Goal: Register for event/course

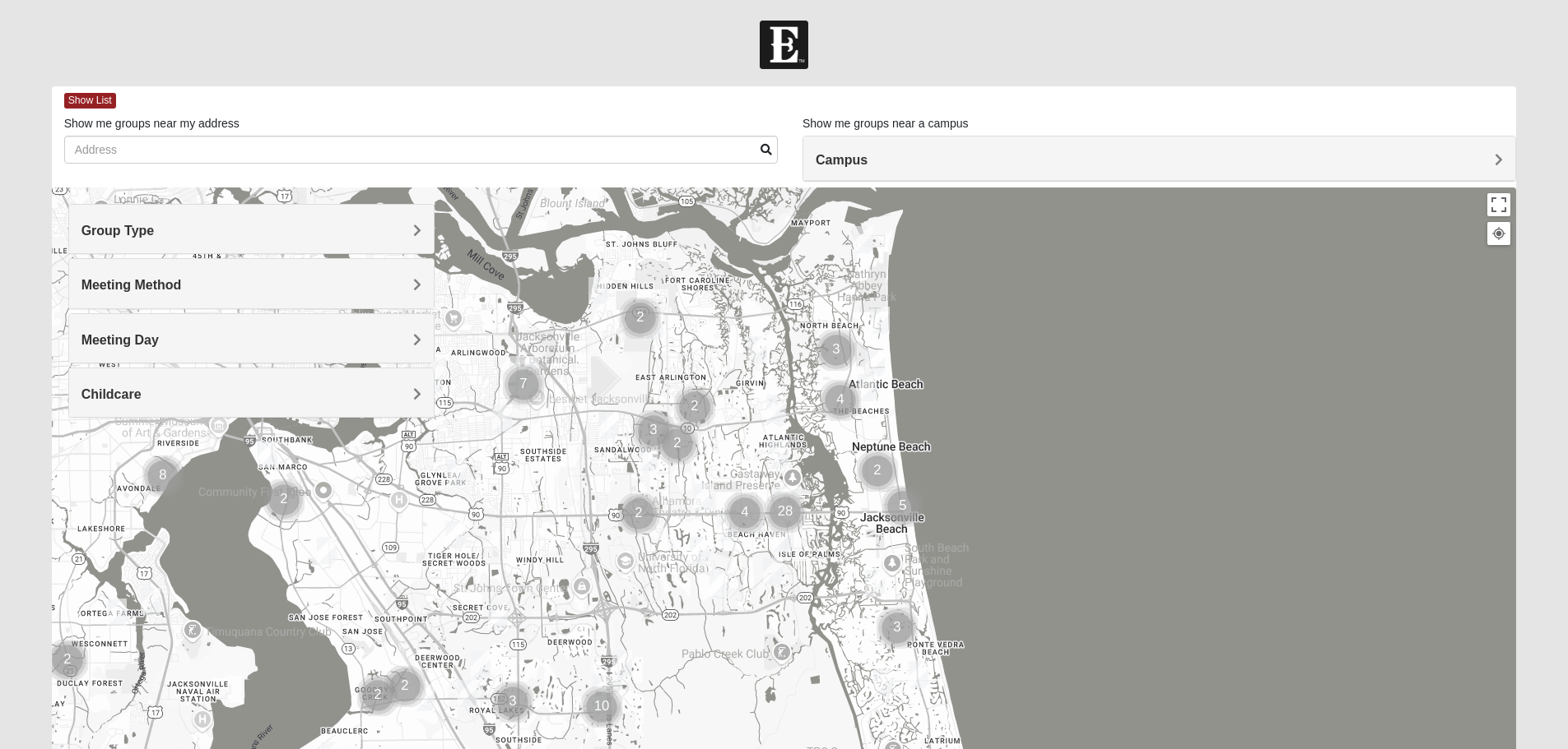
click at [252, 223] on h4 "Group Type" at bounding box center [251, 231] width 339 height 15
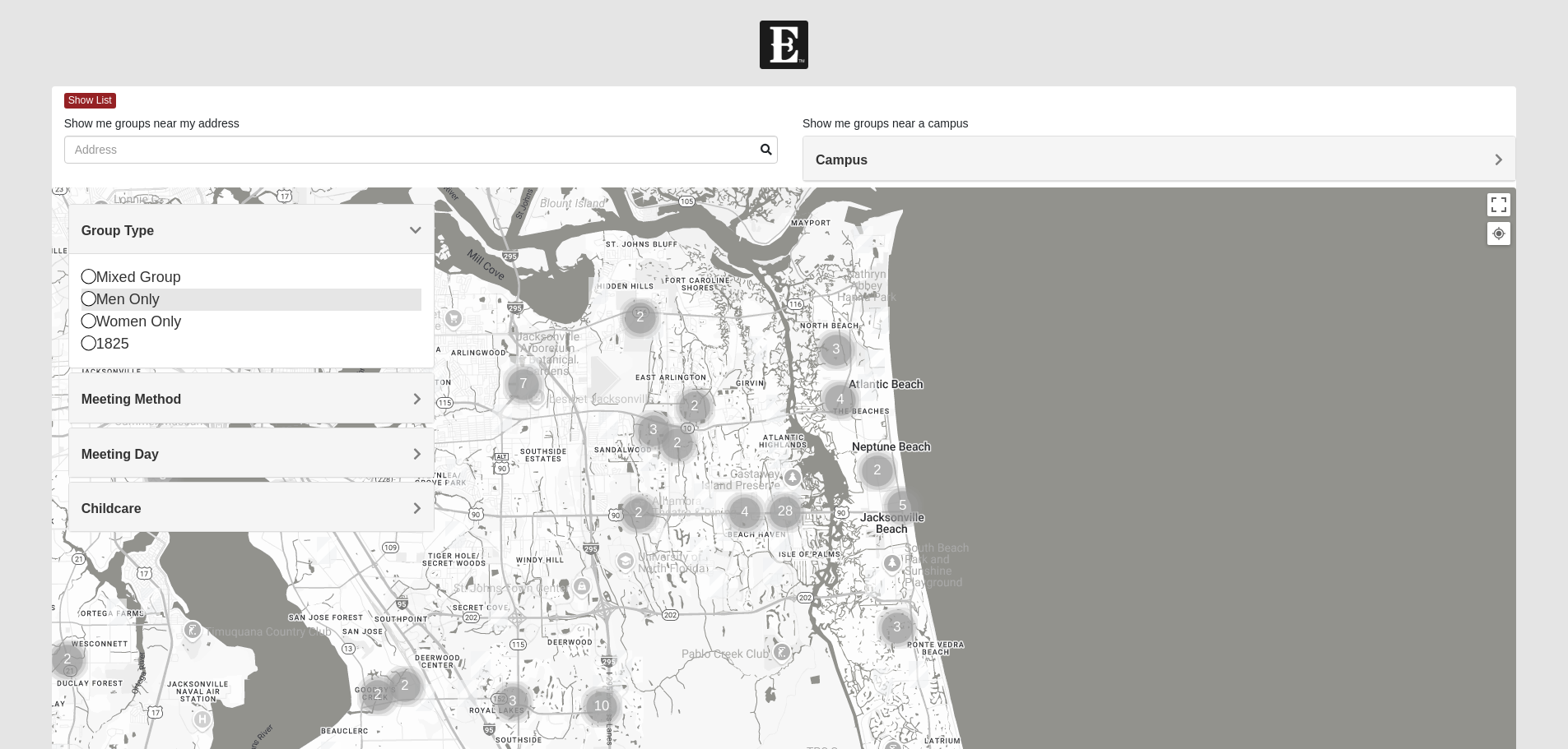
click at [90, 299] on icon at bounding box center [88, 298] width 15 height 15
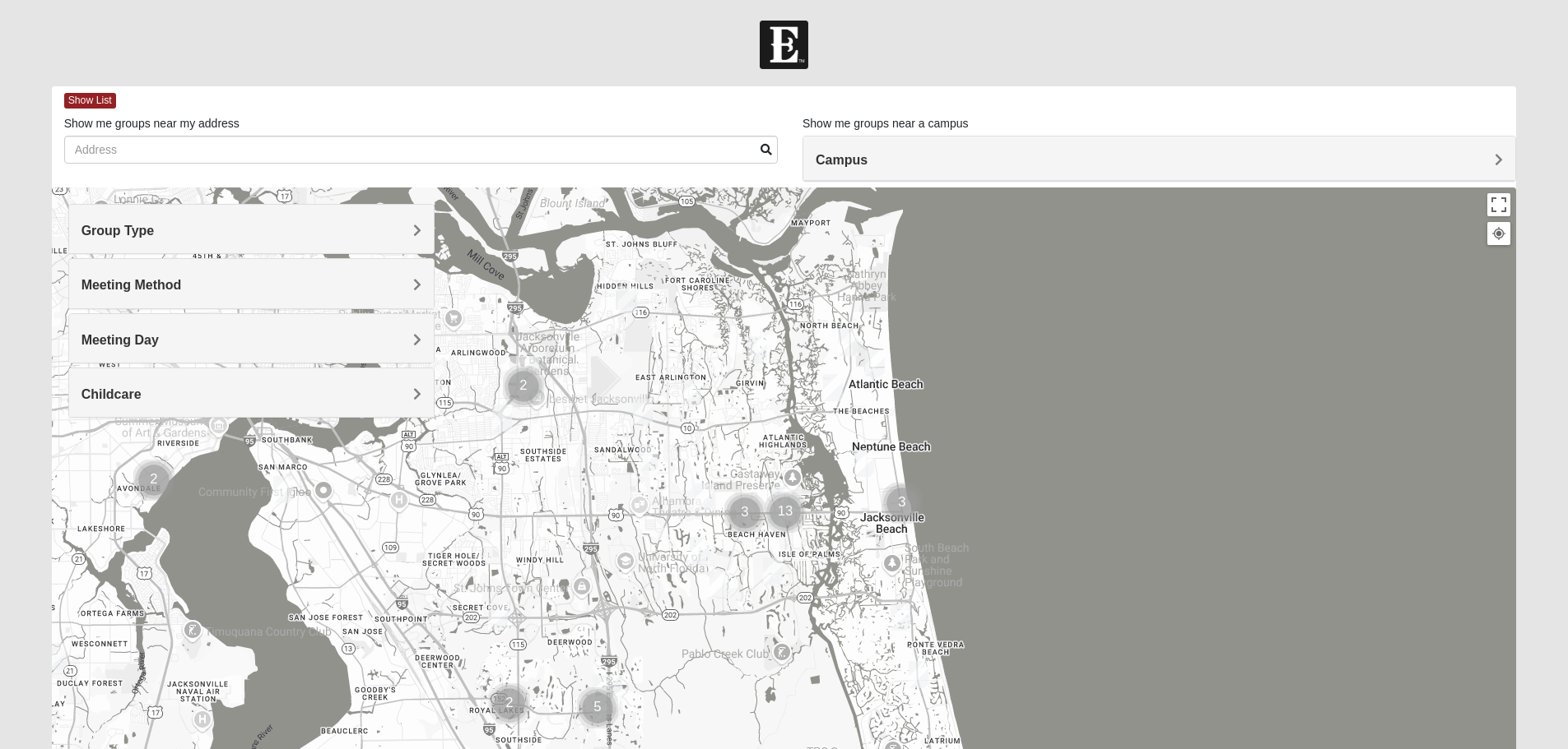
click at [334, 295] on div "Meeting Method" at bounding box center [251, 283] width 364 height 49
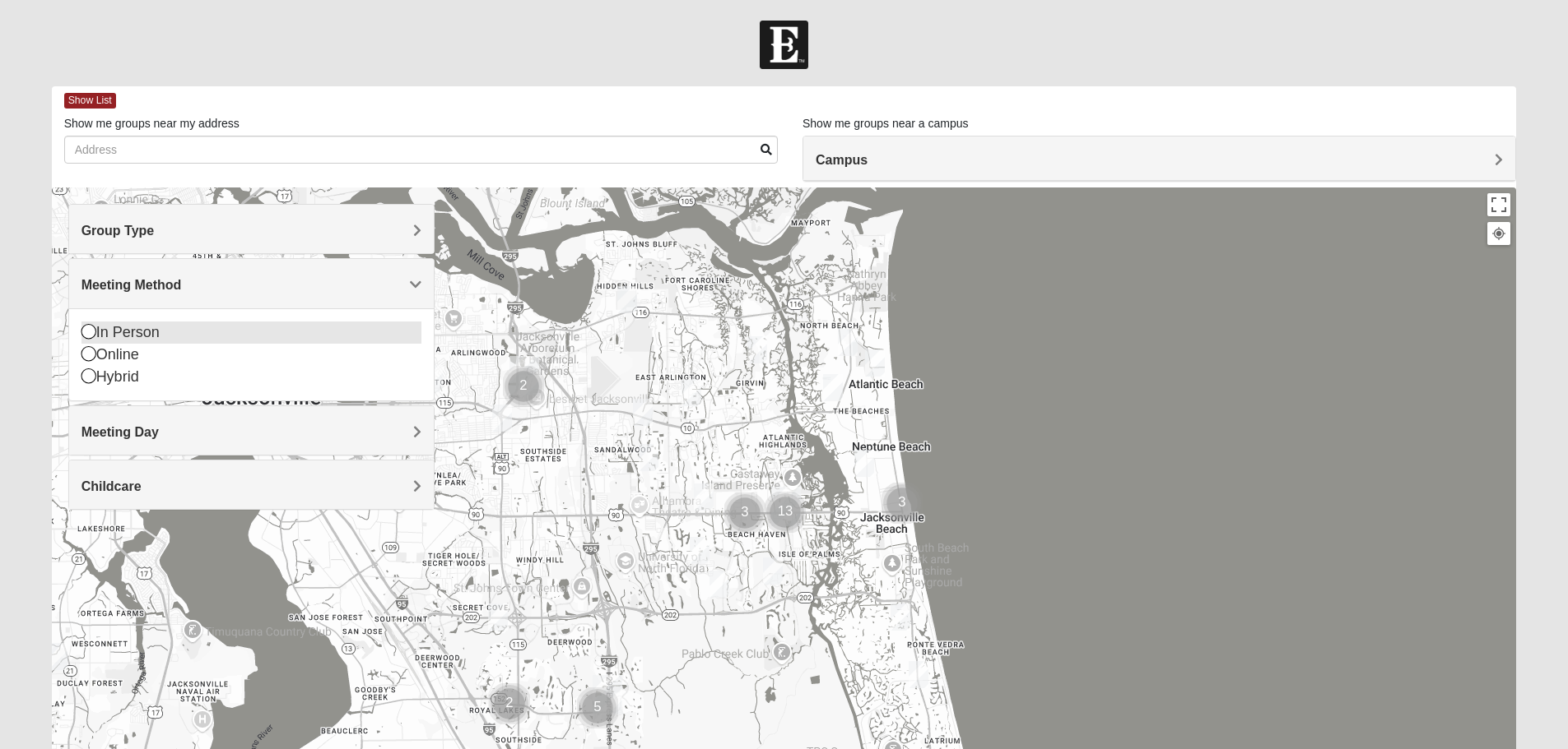
click at [88, 333] on icon at bounding box center [88, 331] width 15 height 15
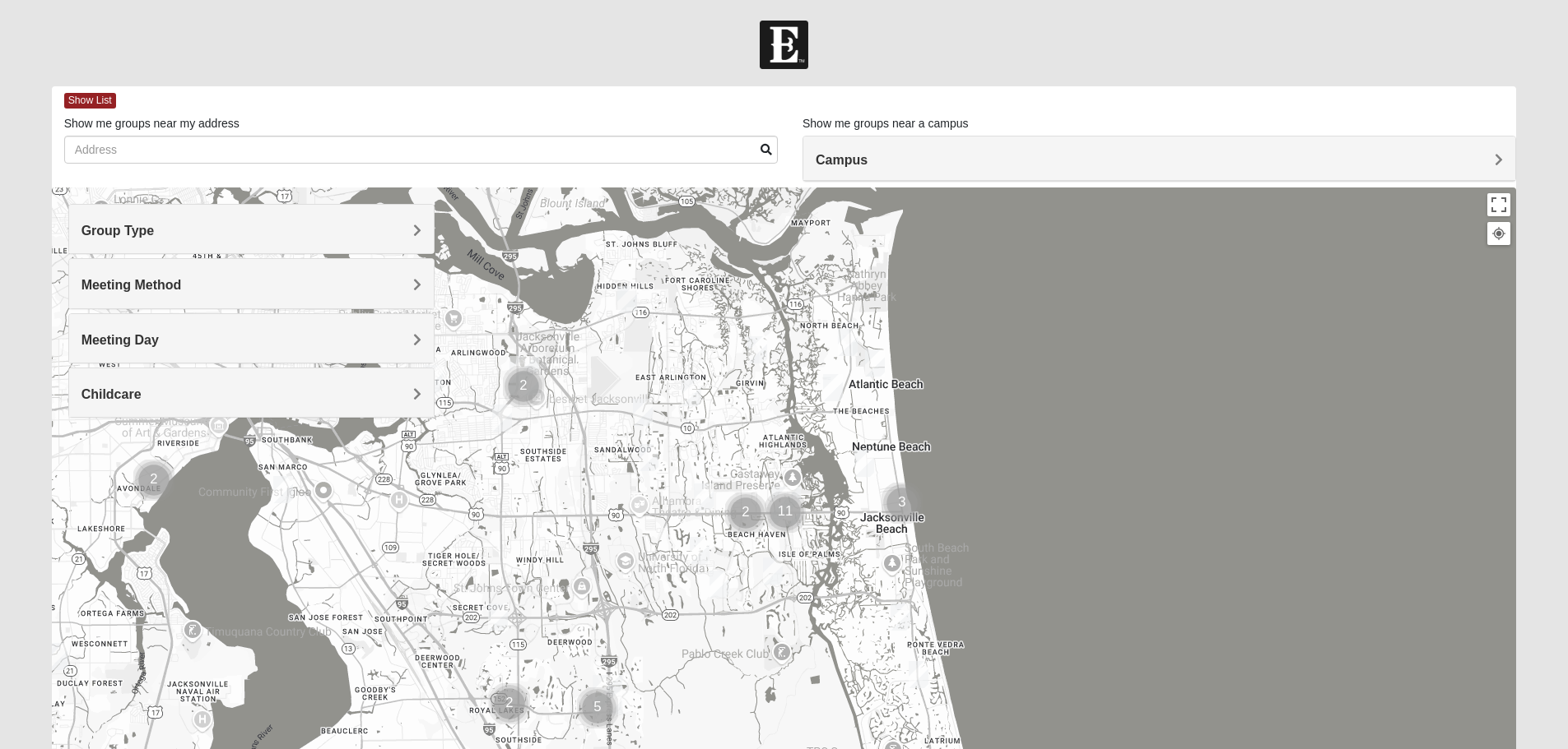
click at [320, 345] on h4 "Meeting Day" at bounding box center [251, 340] width 339 height 15
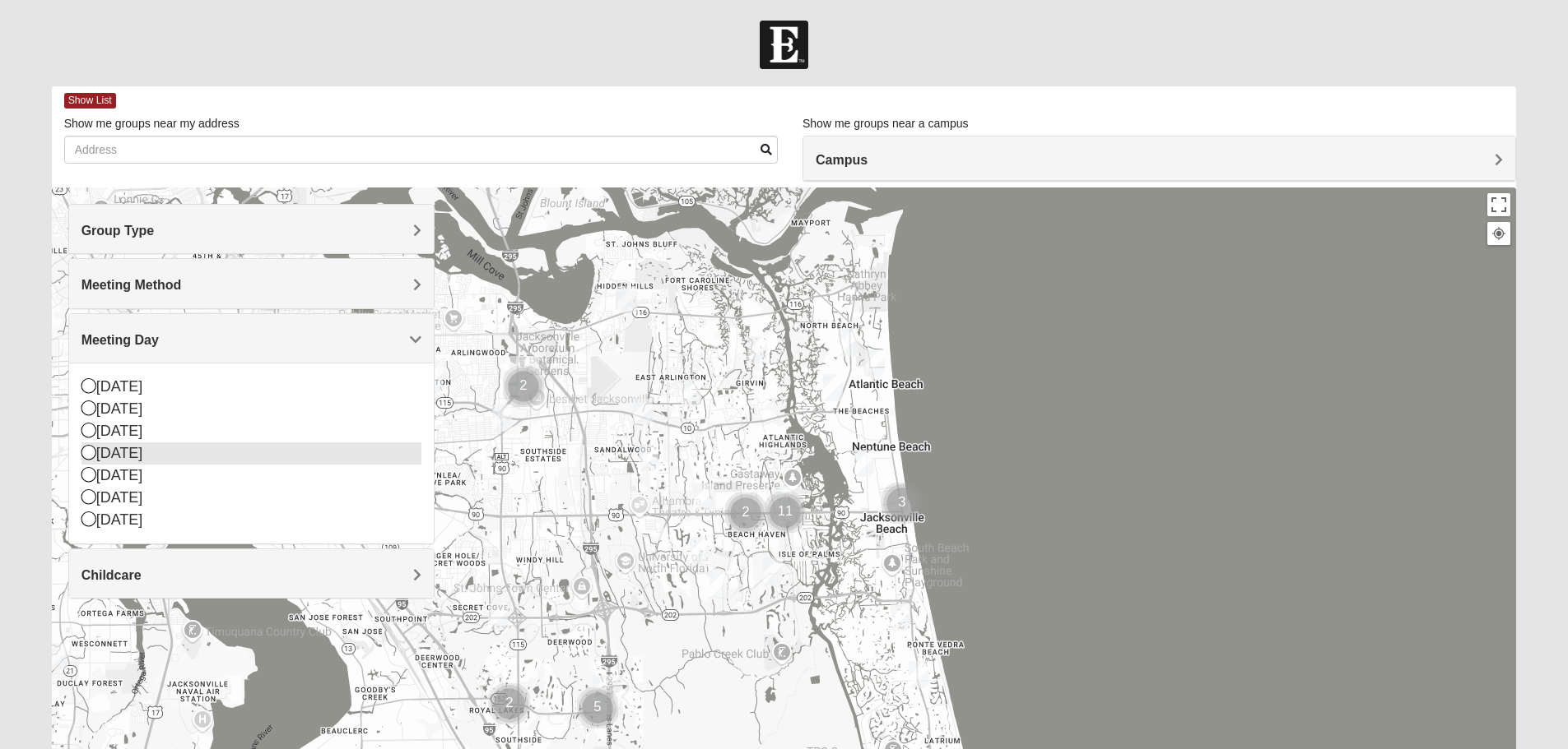
click at [93, 451] on icon at bounding box center [88, 452] width 15 height 15
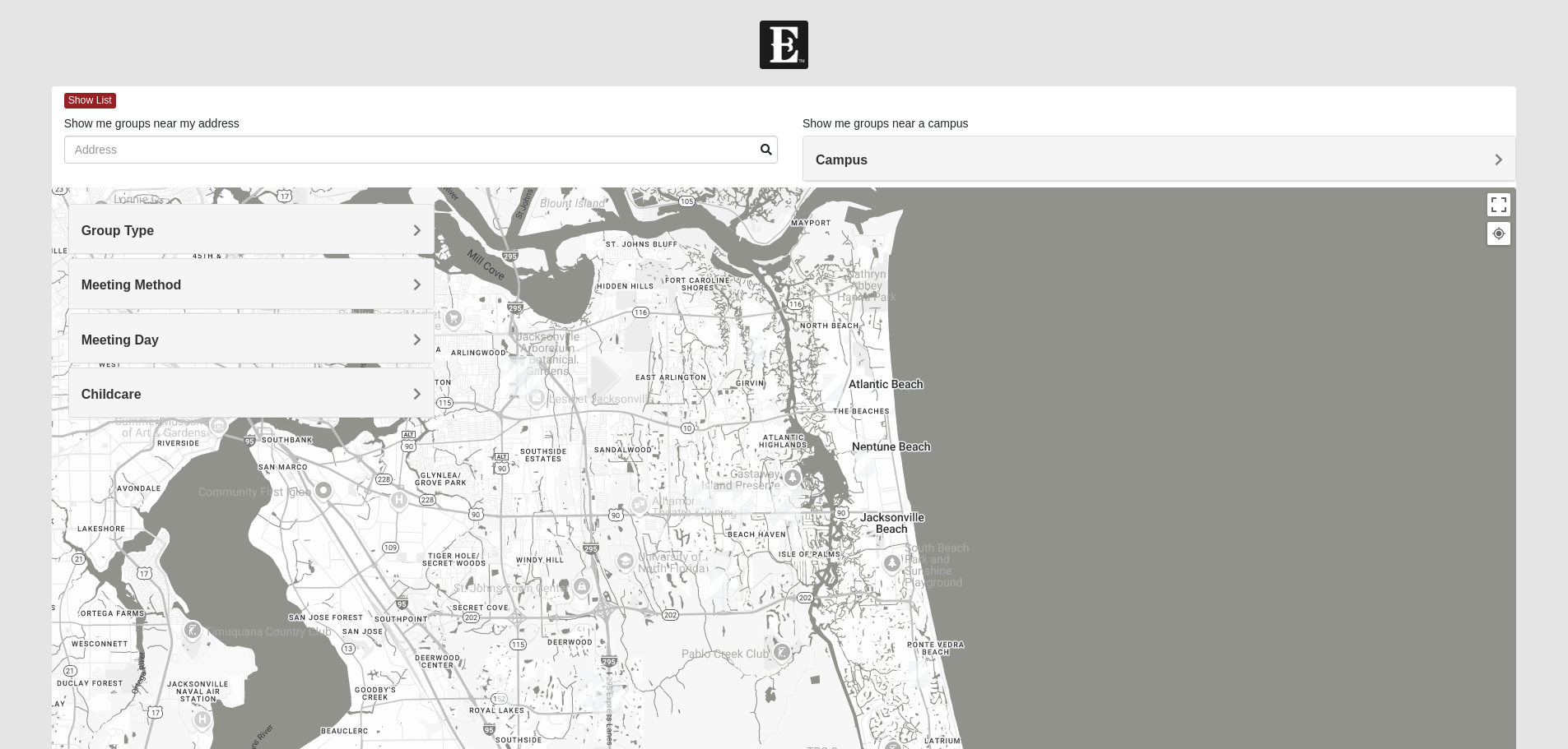
click at [374, 387] on h4 "Childcare" at bounding box center [251, 394] width 339 height 15
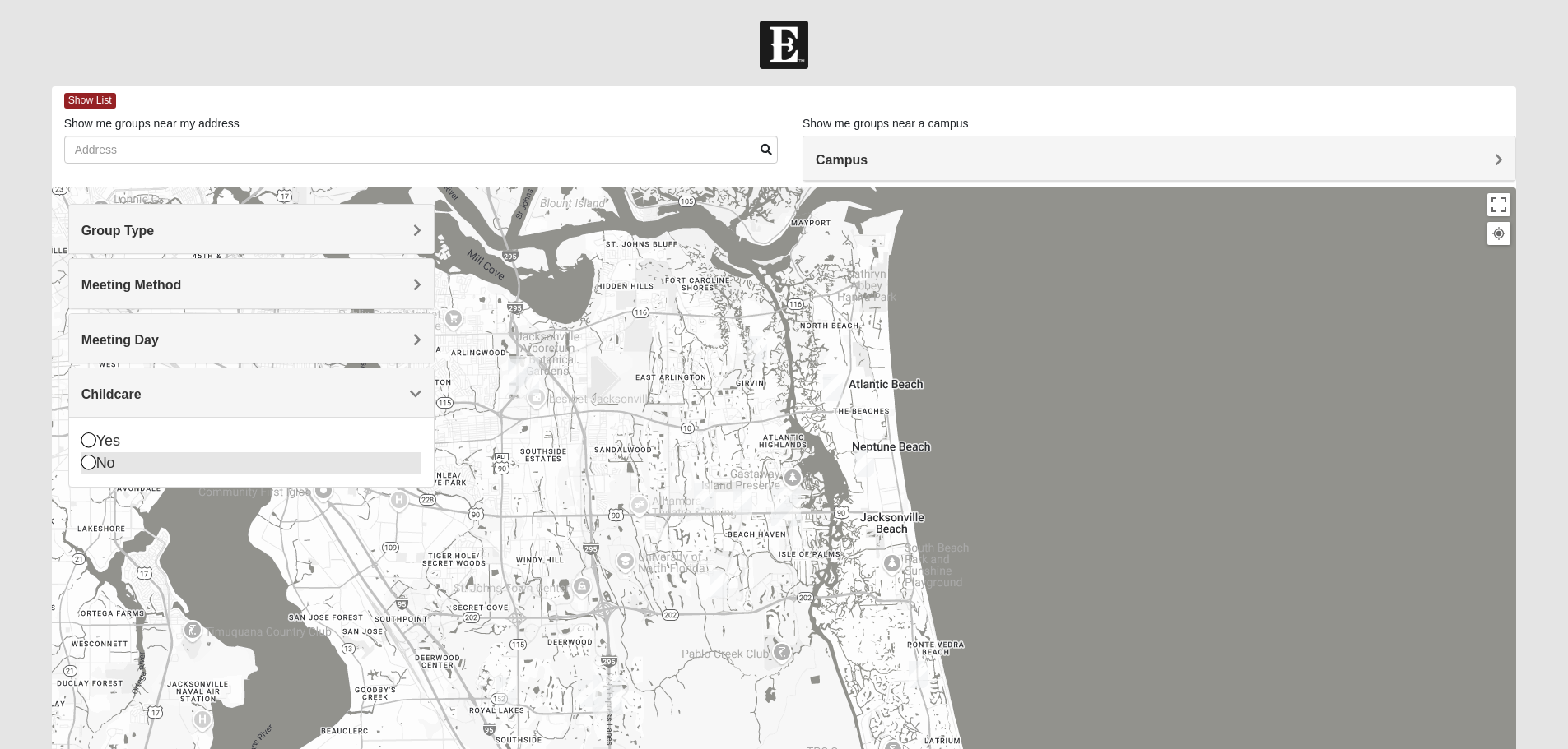
click at [113, 460] on div "No" at bounding box center [251, 464] width 339 height 22
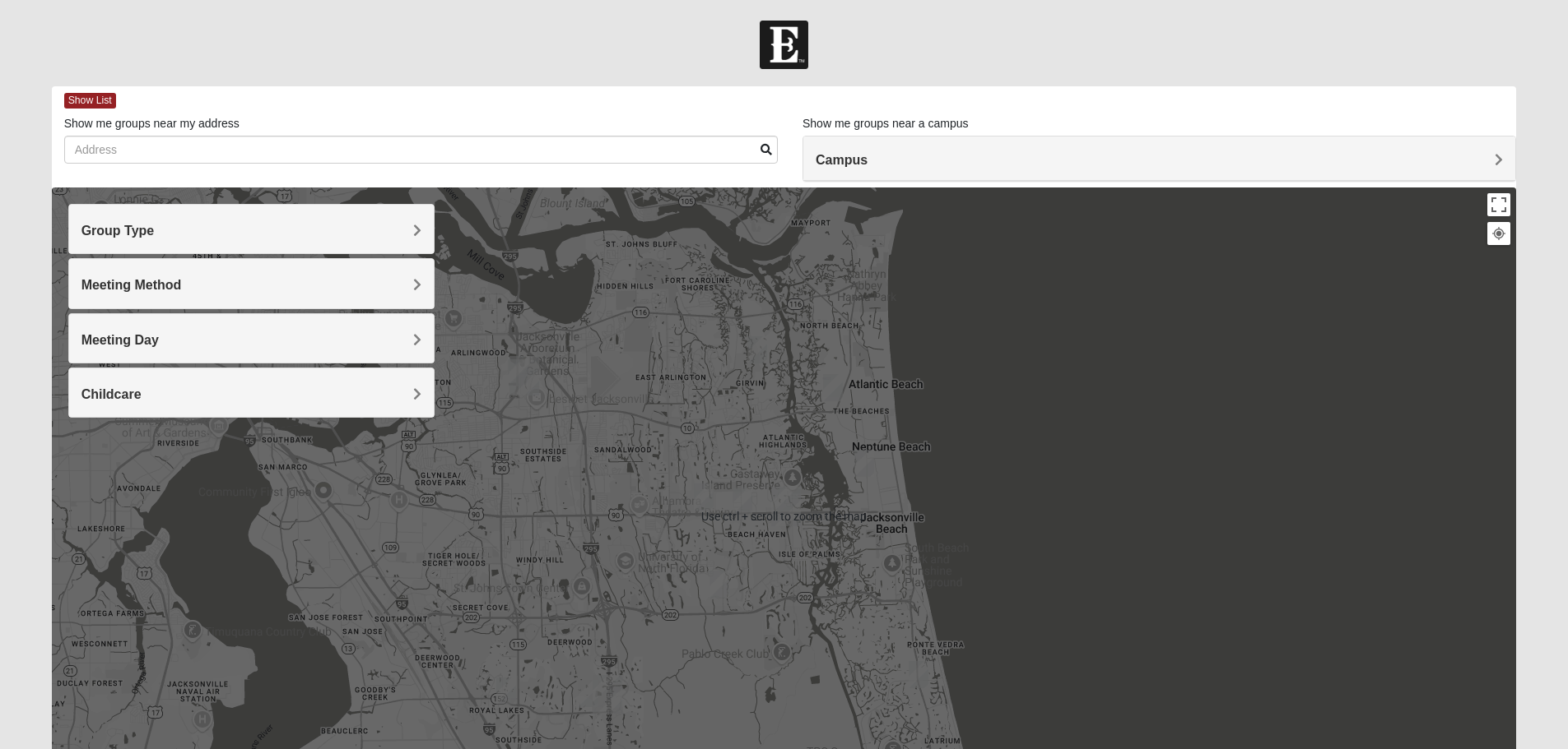
click at [1104, 321] on div at bounding box center [784, 517] width 1465 height 658
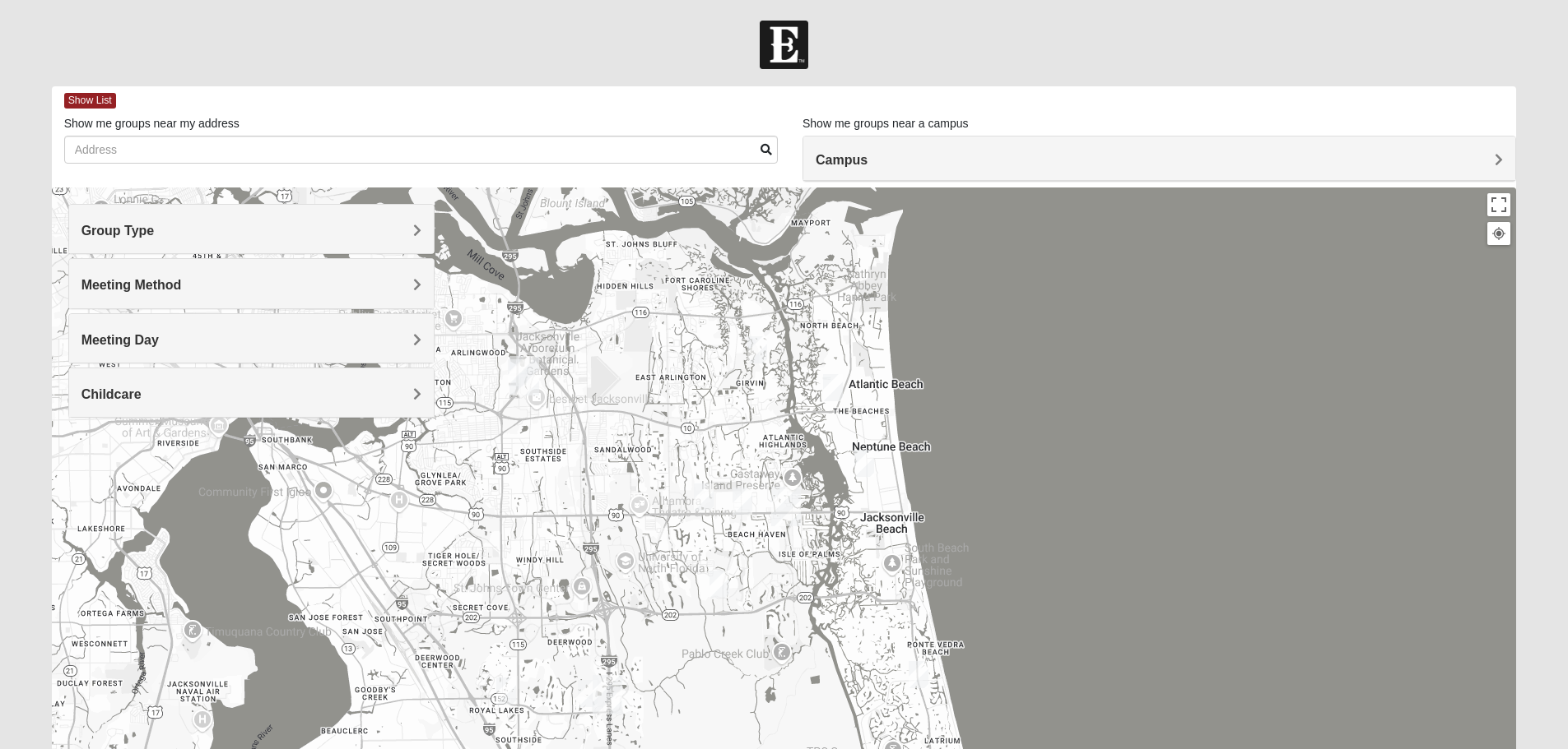
click at [1026, 153] on h4 "Campus" at bounding box center [1158, 160] width 687 height 15
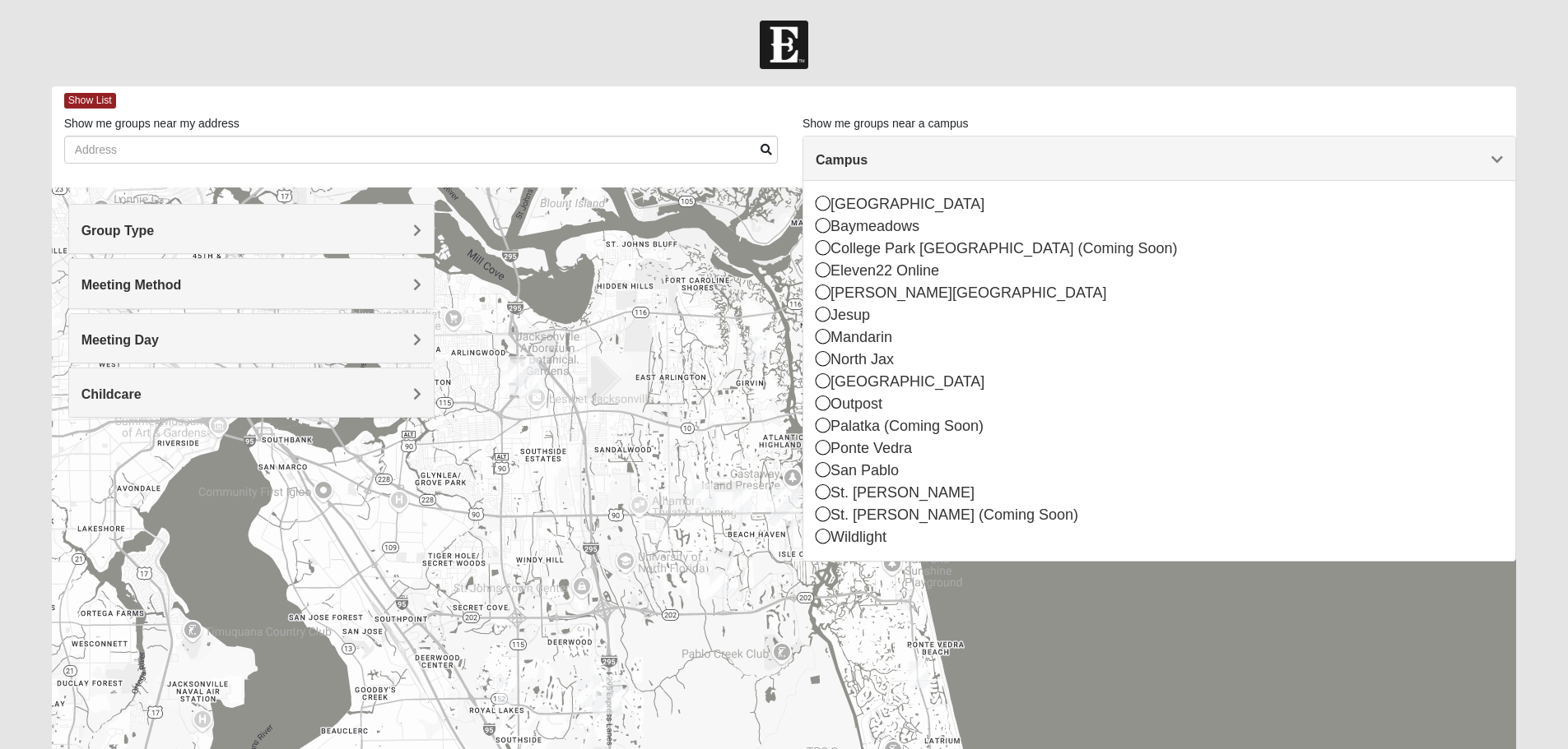
click at [1026, 153] on h4 "Campus" at bounding box center [1158, 160] width 687 height 15
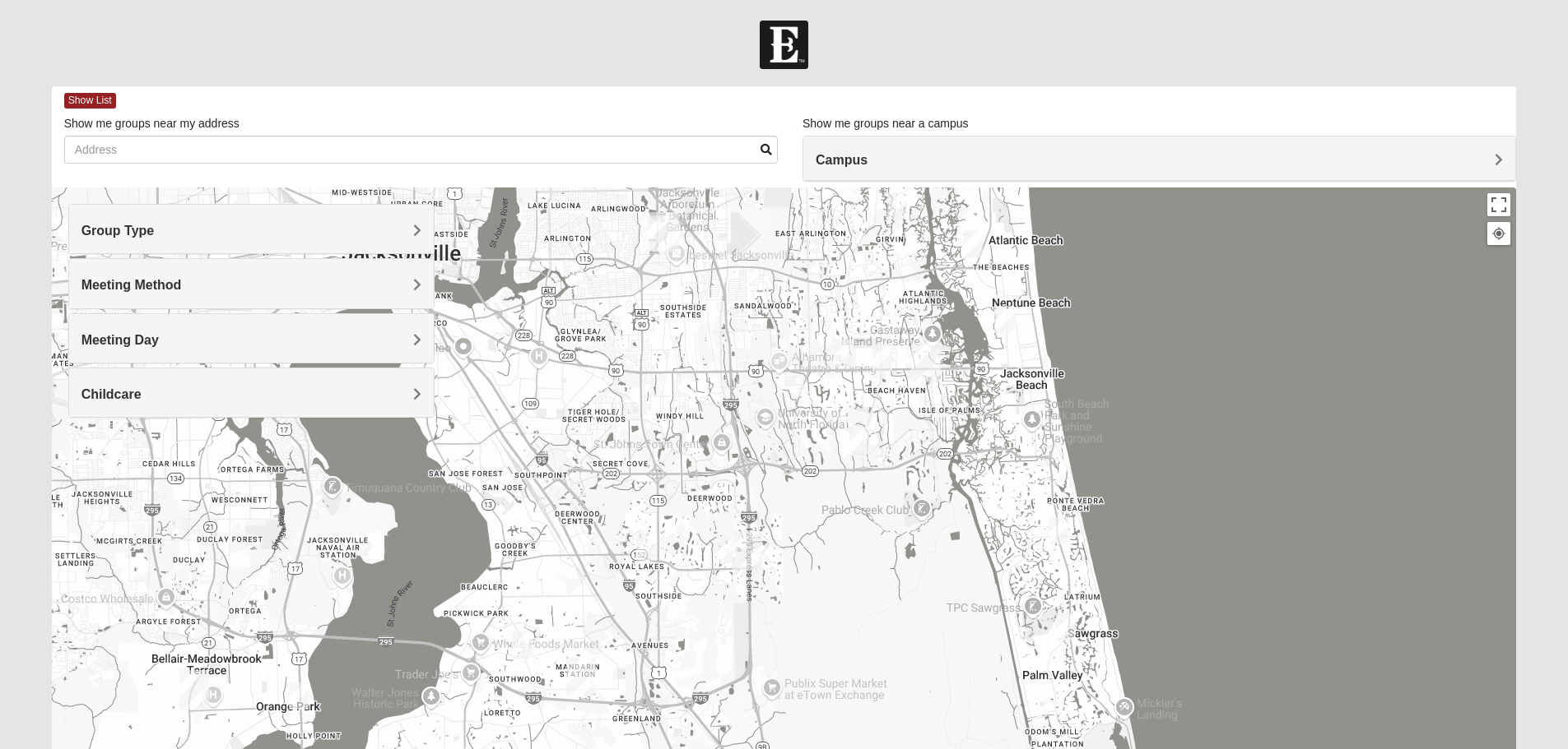
drag, startPoint x: 1106, startPoint y: 553, endPoint x: 1246, endPoint y: 407, distance: 202.3
click at [1246, 407] on div at bounding box center [784, 517] width 1465 height 658
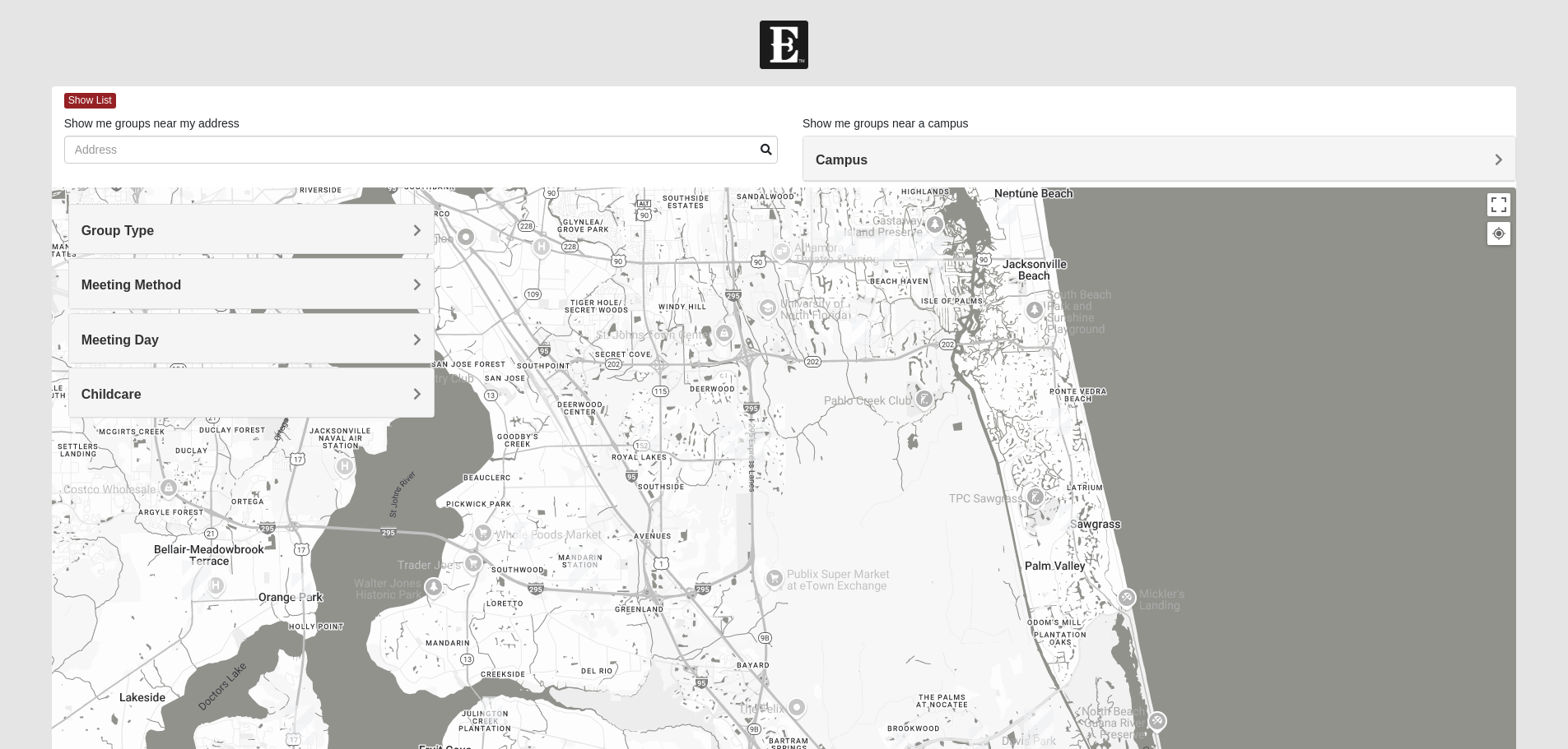
drag, startPoint x: 1226, startPoint y: 574, endPoint x: 1235, endPoint y: 489, distance: 85.5
click at [1235, 489] on div at bounding box center [784, 517] width 1465 height 658
click at [649, 440] on img "Mens Ayer 32256" at bounding box center [648, 437] width 20 height 27
click at [789, 329] on button "Close" at bounding box center [769, 342] width 39 height 39
click at [730, 429] on img "Mens Murphy/Whalen Maple Street 32256" at bounding box center [730, 440] width 20 height 27
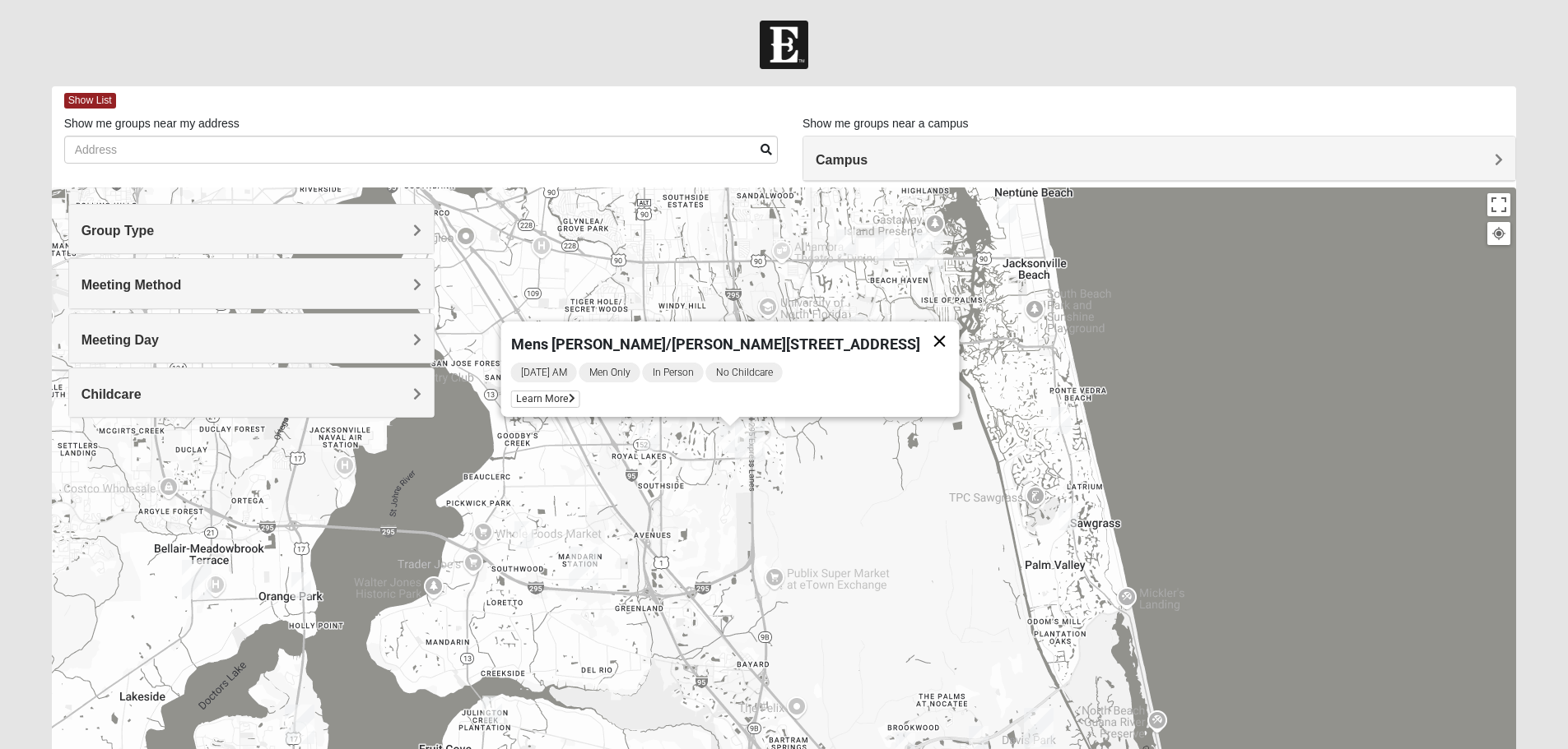
click at [919, 331] on button "Close" at bounding box center [939, 341] width 39 height 39
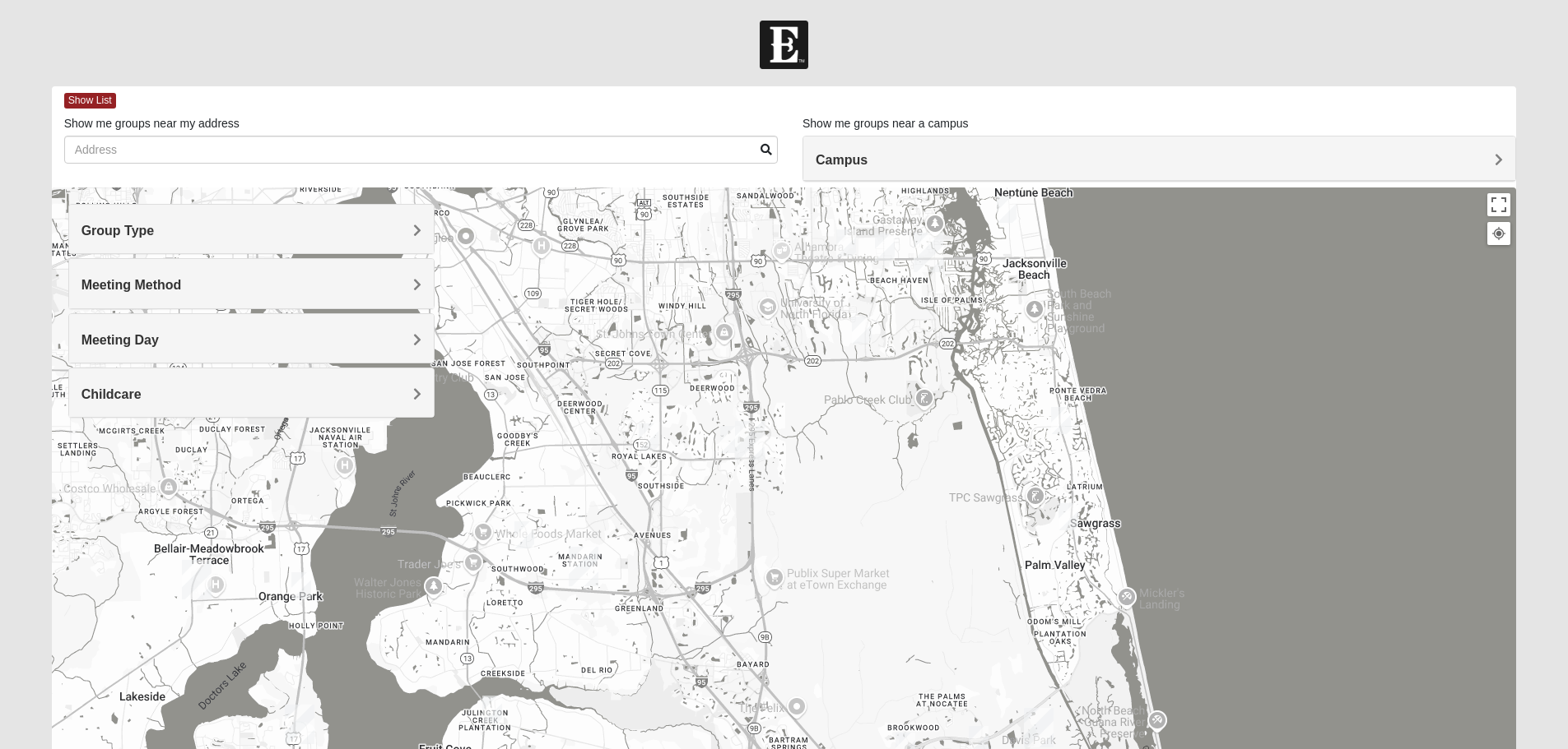
click at [753, 435] on img "Baymeadows" at bounding box center [749, 440] width 30 height 39
click at [846, 357] on button "Close" at bounding box center [866, 368] width 39 height 39
click at [866, 327] on img "Mens Howard/Glee 32224" at bounding box center [861, 331] width 20 height 27
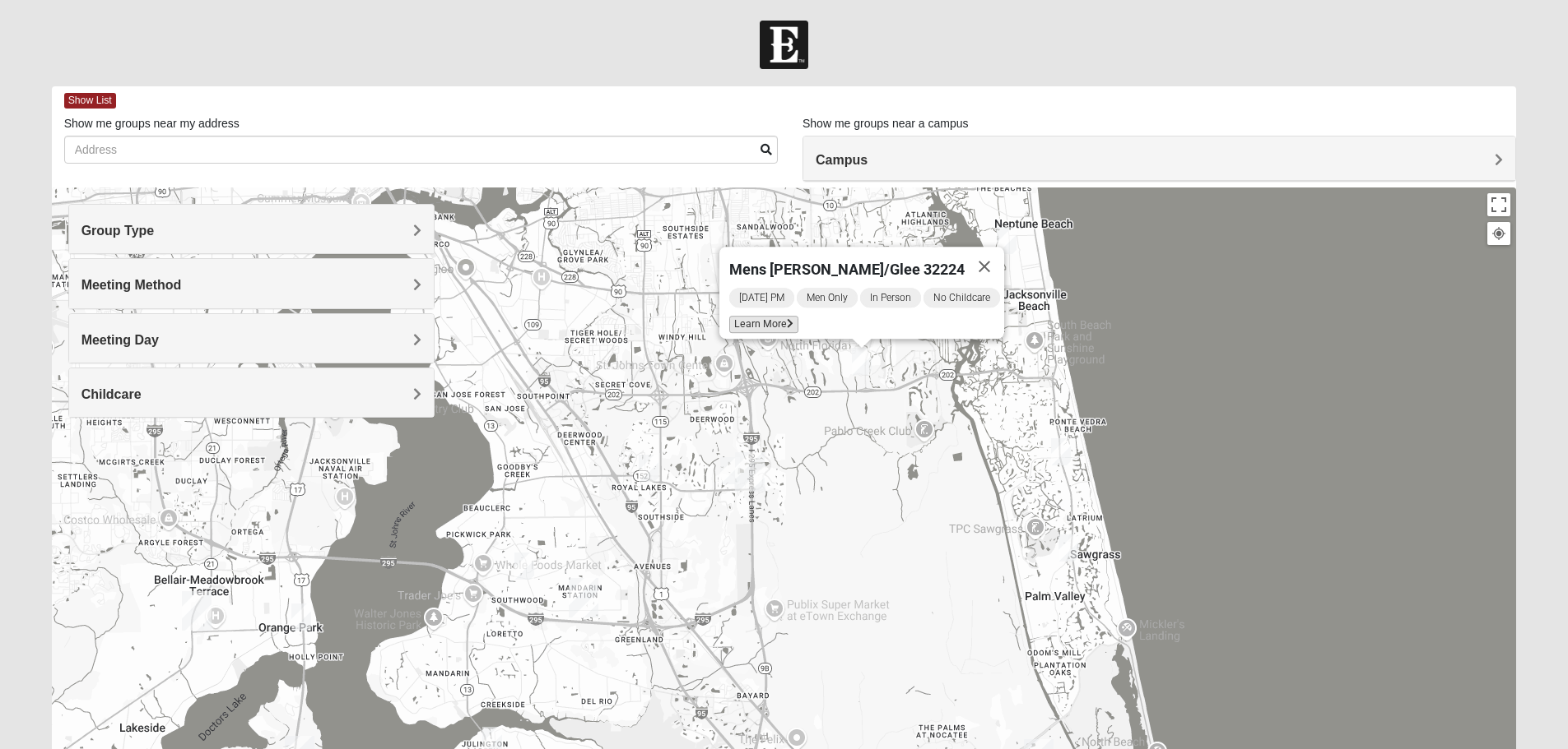
click at [765, 318] on span "Learn More" at bounding box center [763, 325] width 69 height 17
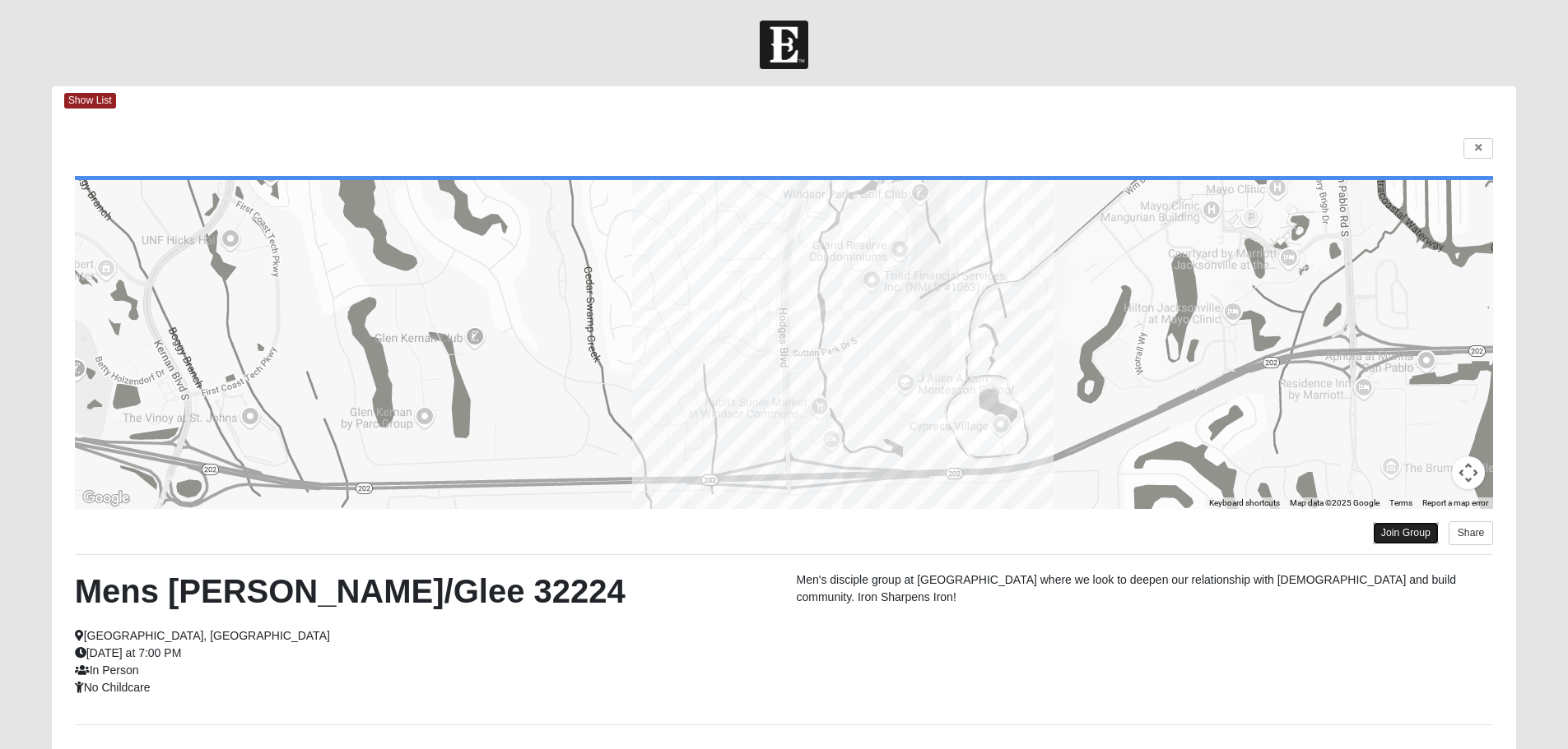
click at [1409, 529] on link "Join Group" at bounding box center [1405, 534] width 66 height 22
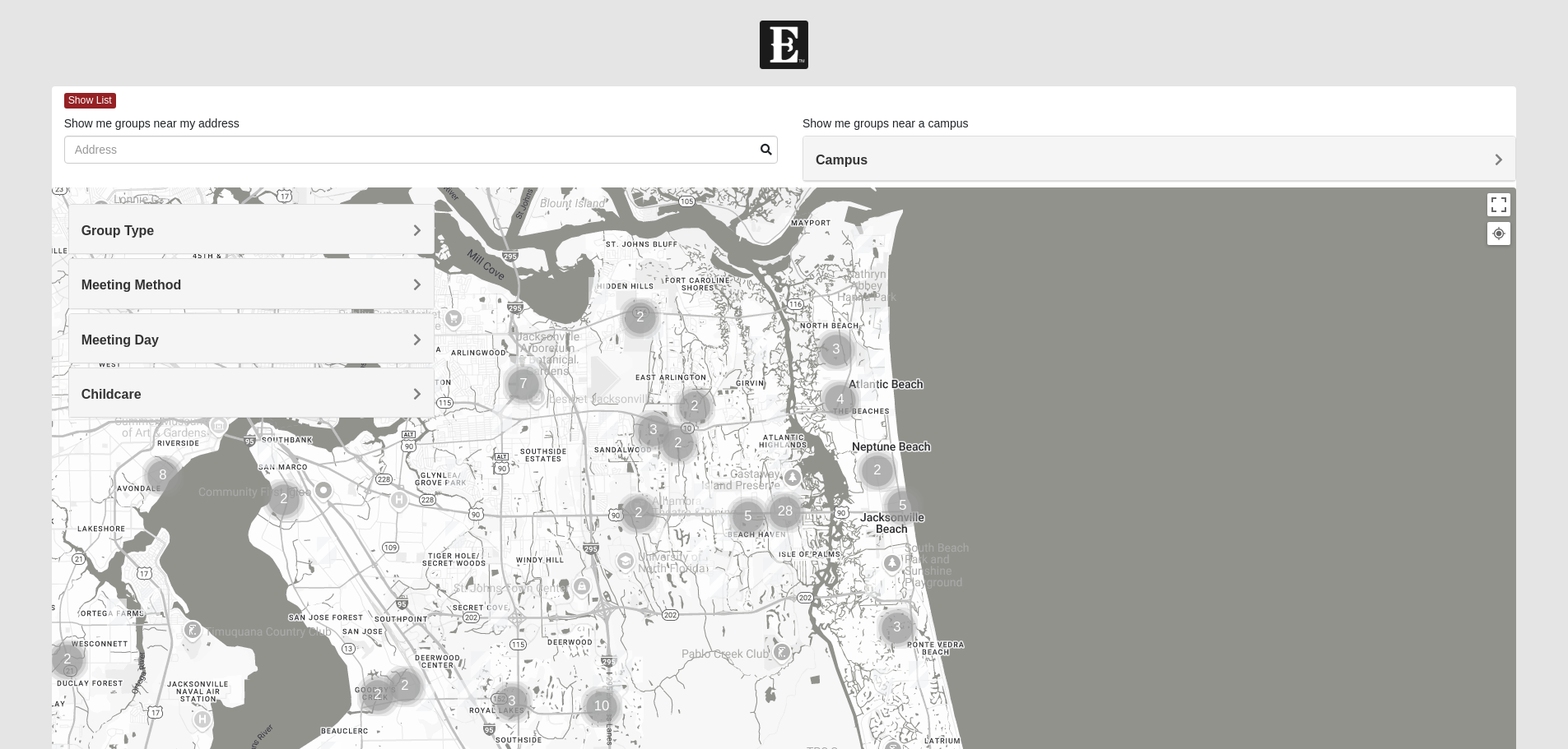
click at [259, 236] on h4 "Group Type" at bounding box center [251, 231] width 339 height 15
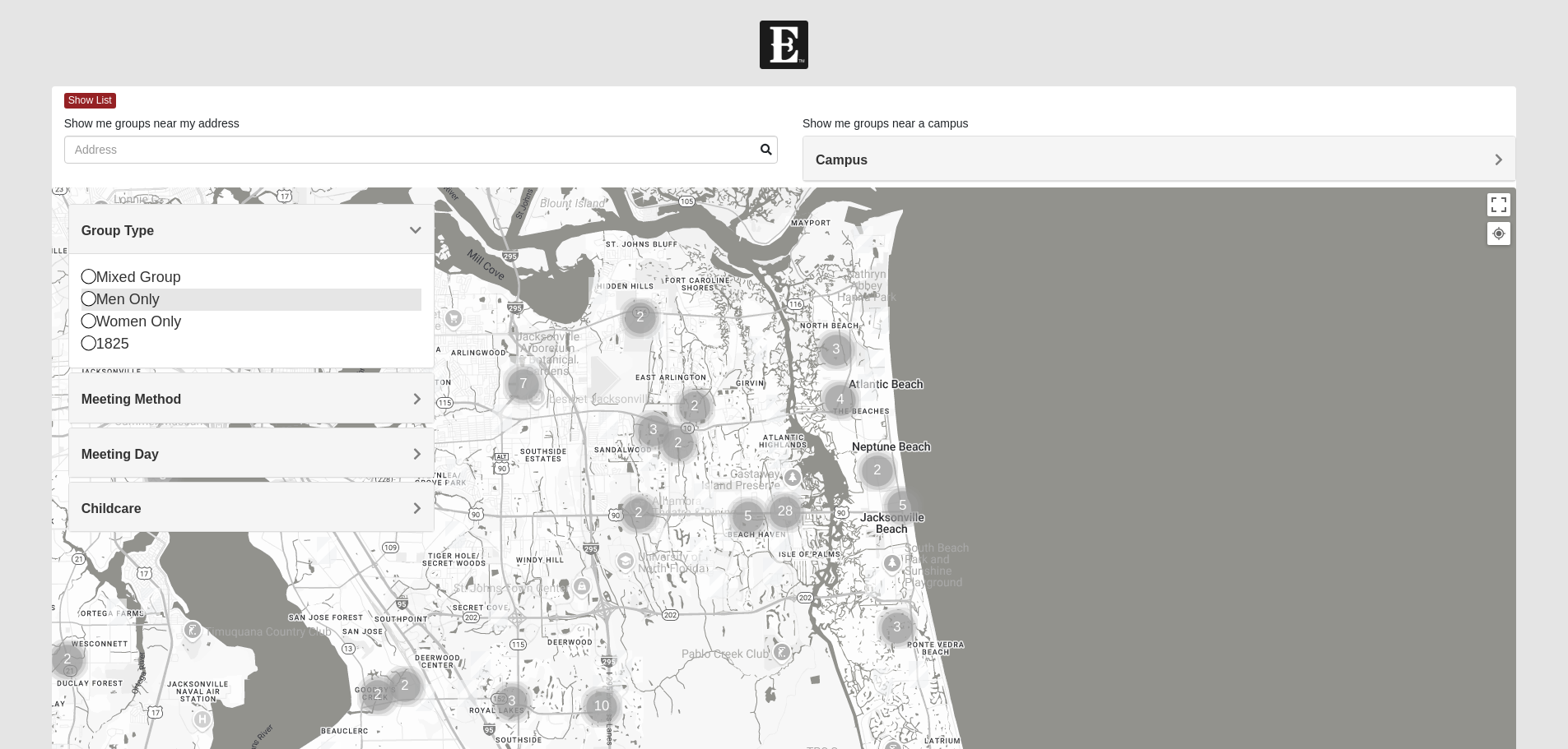
click at [133, 302] on div "Men Only" at bounding box center [251, 300] width 339 height 22
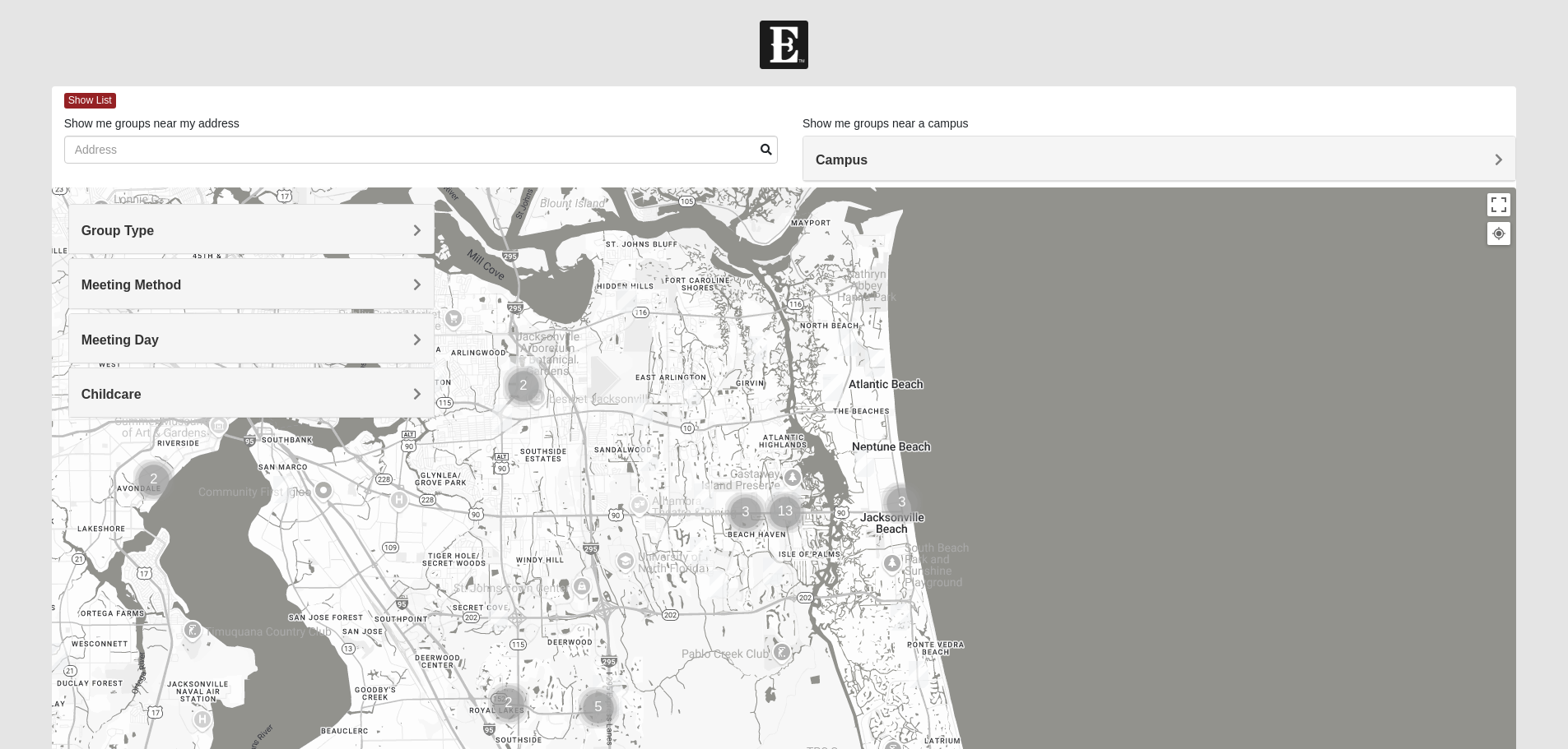
click at [140, 290] on span "Meeting Method" at bounding box center [131, 285] width 100 height 14
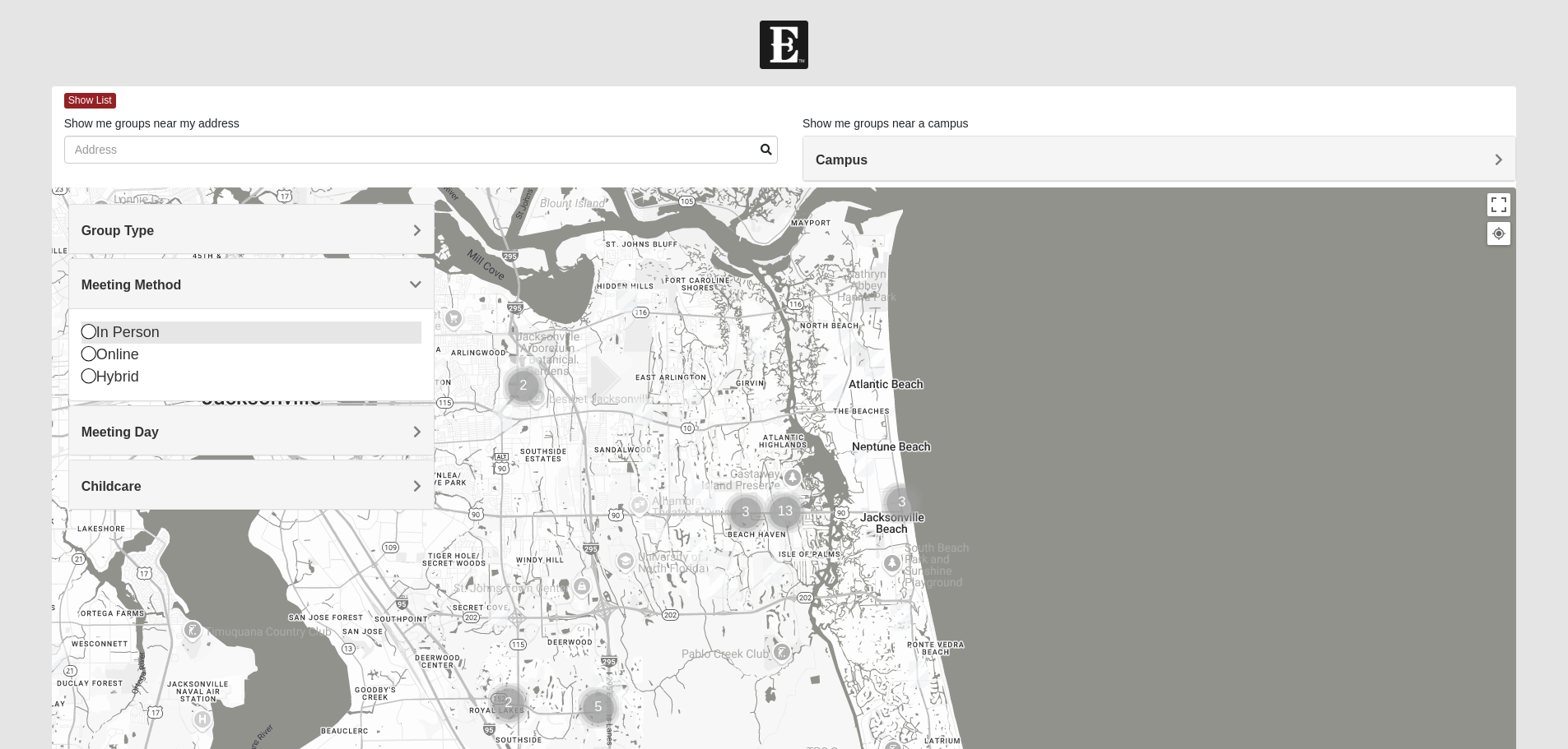
click at [92, 329] on icon at bounding box center [88, 331] width 15 height 15
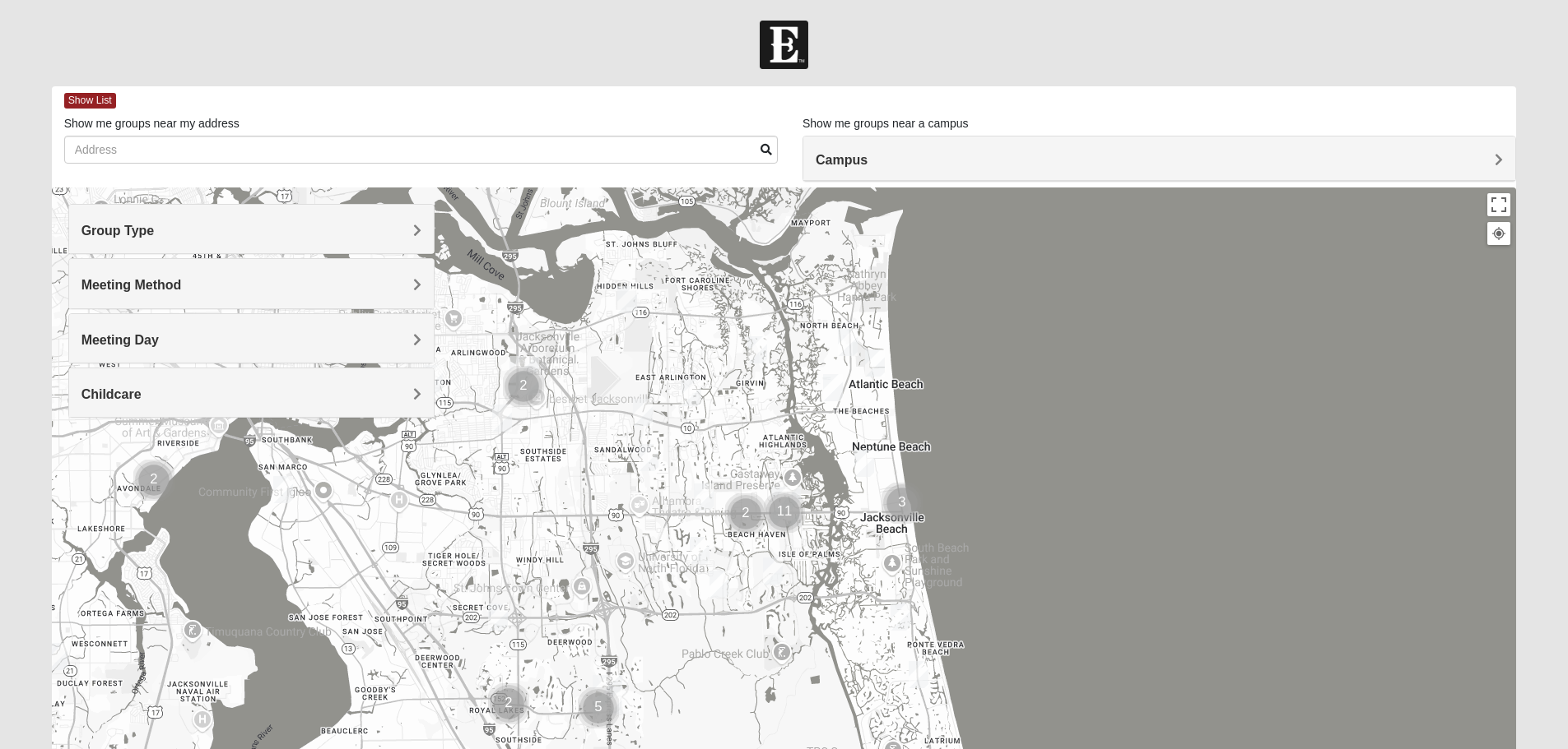
click at [163, 340] on h4 "Meeting Day" at bounding box center [251, 340] width 339 height 15
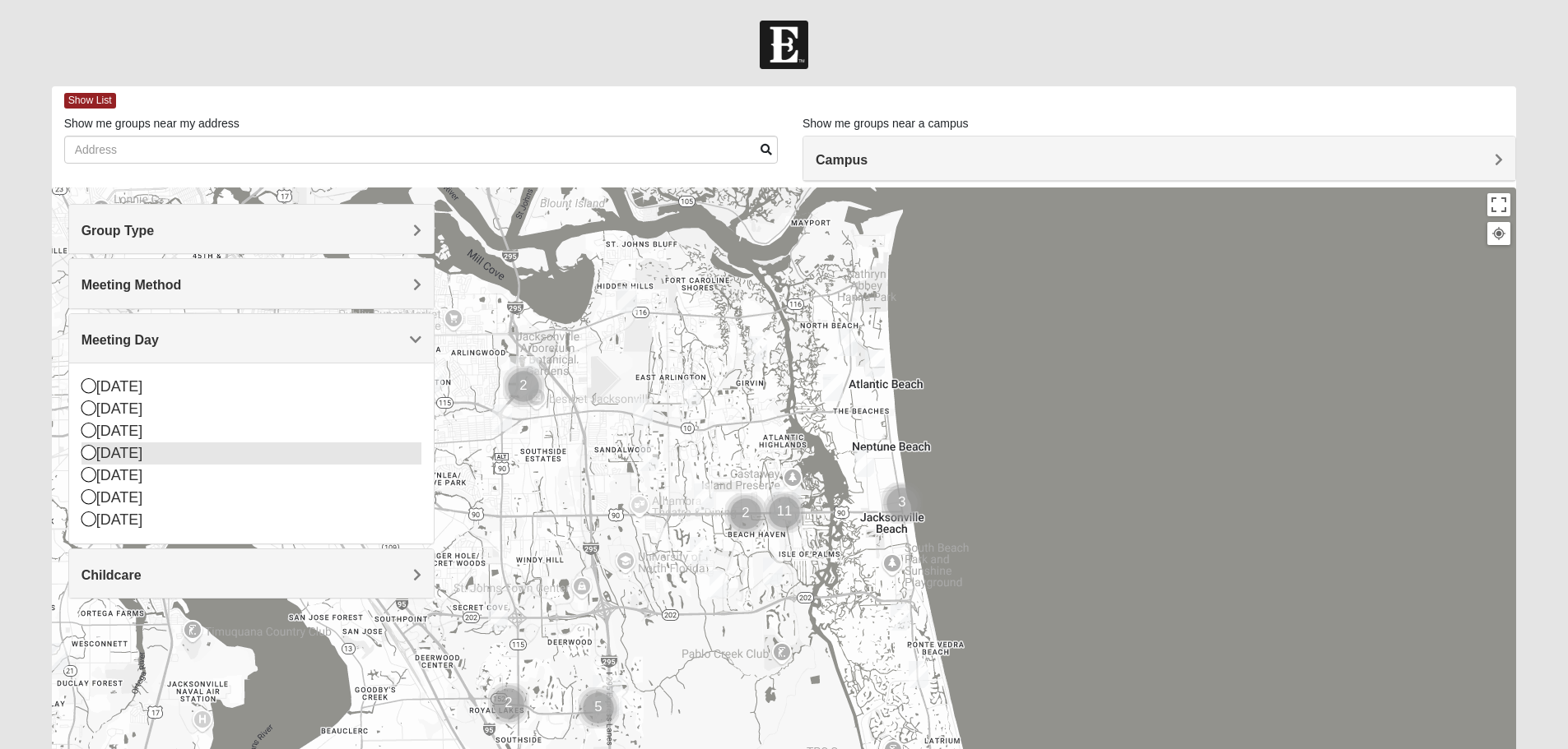
click at [103, 451] on div "[DATE]" at bounding box center [251, 453] width 339 height 22
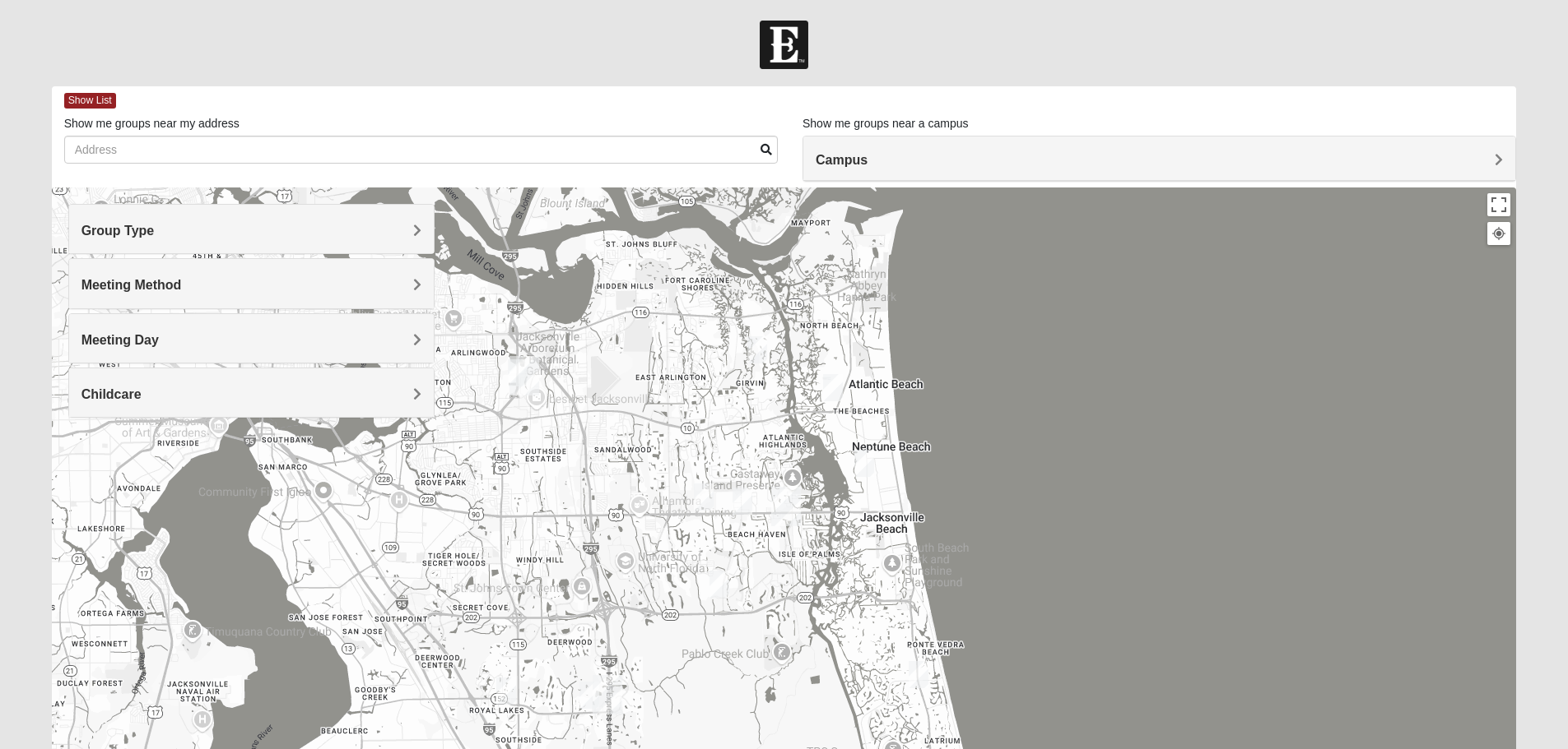
click at [263, 392] on h4 "Childcare" at bounding box center [251, 394] width 339 height 15
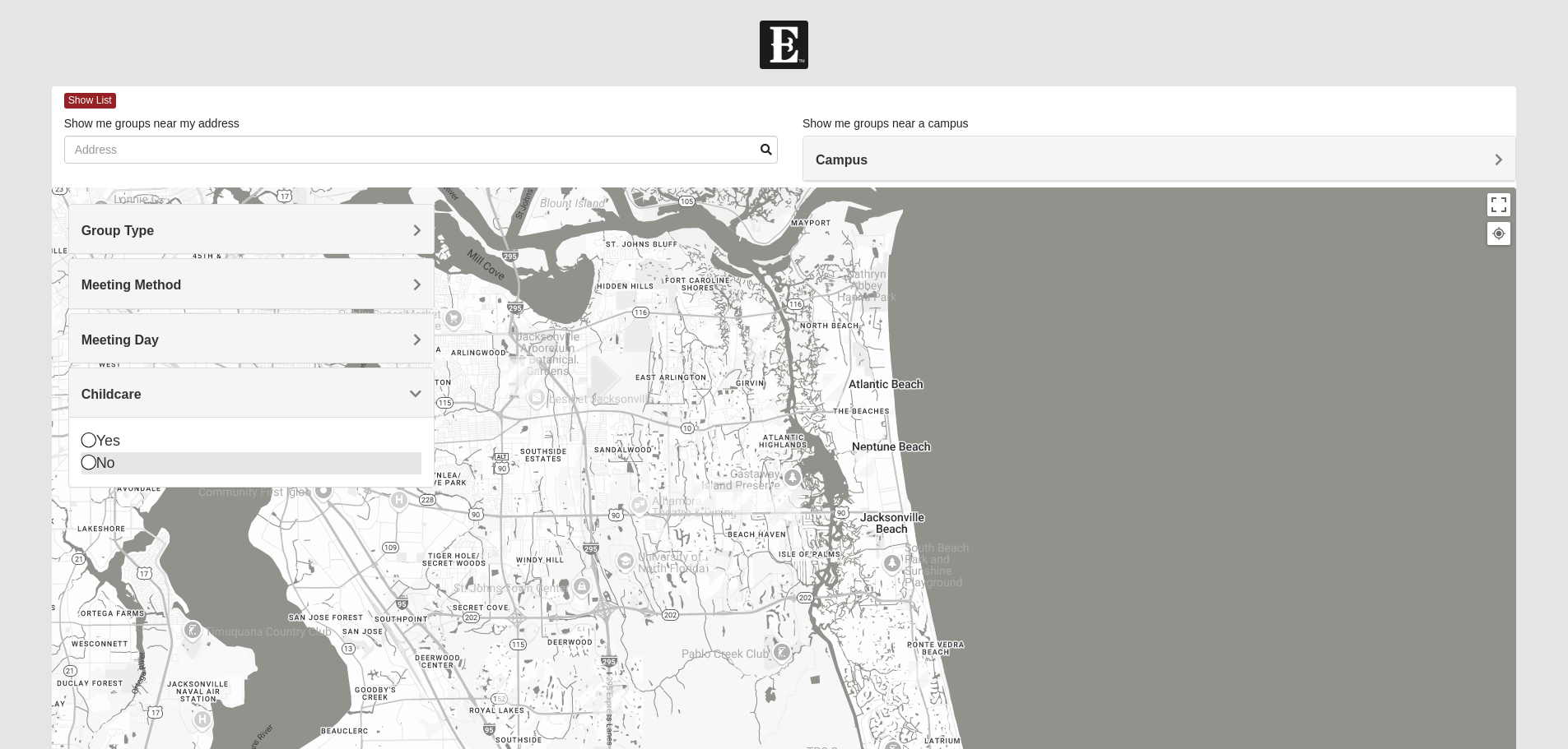
click at [113, 460] on div "No" at bounding box center [251, 464] width 339 height 22
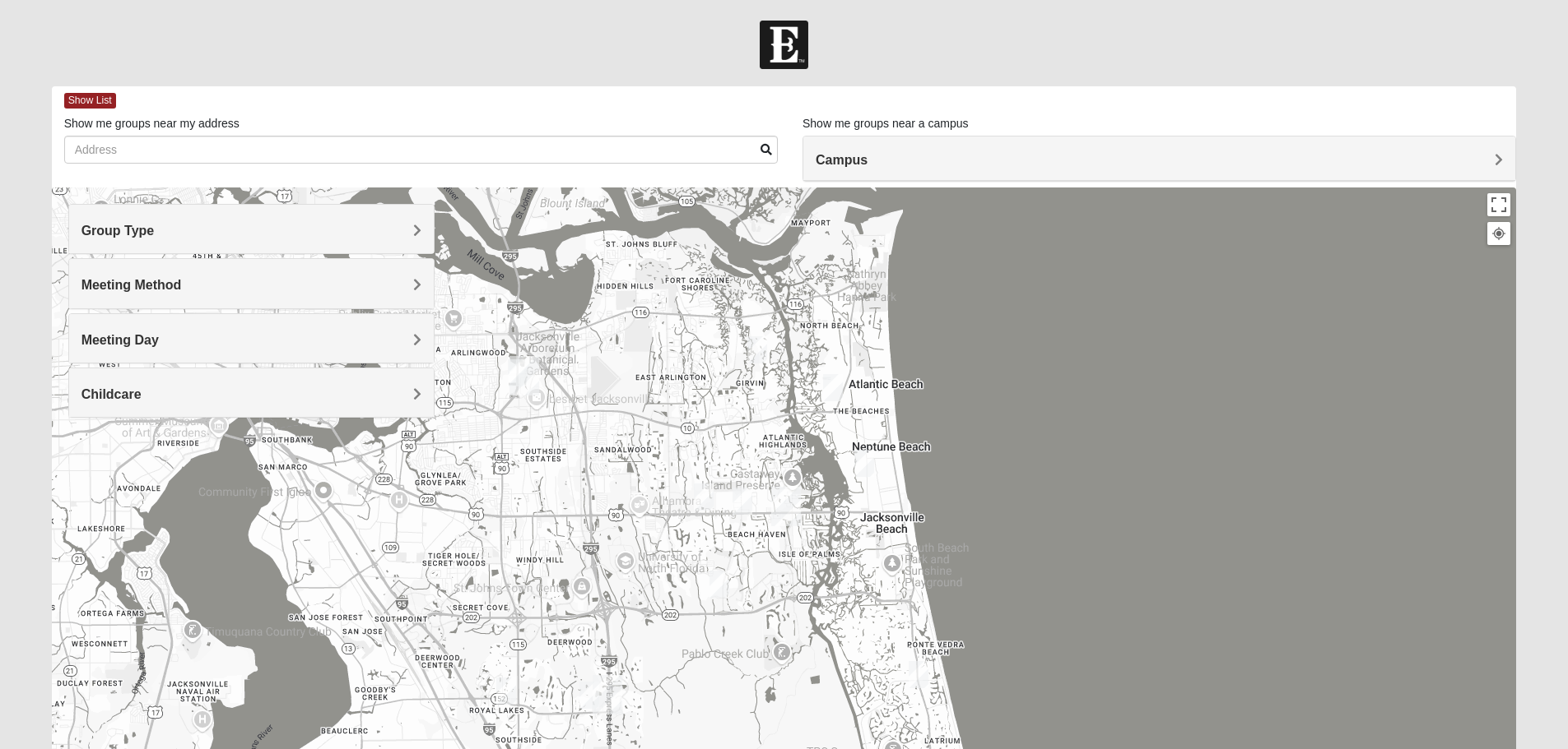
click at [1158, 339] on div at bounding box center [784, 517] width 1465 height 658
click at [986, 163] on h4 "Campus" at bounding box center [1158, 160] width 687 height 15
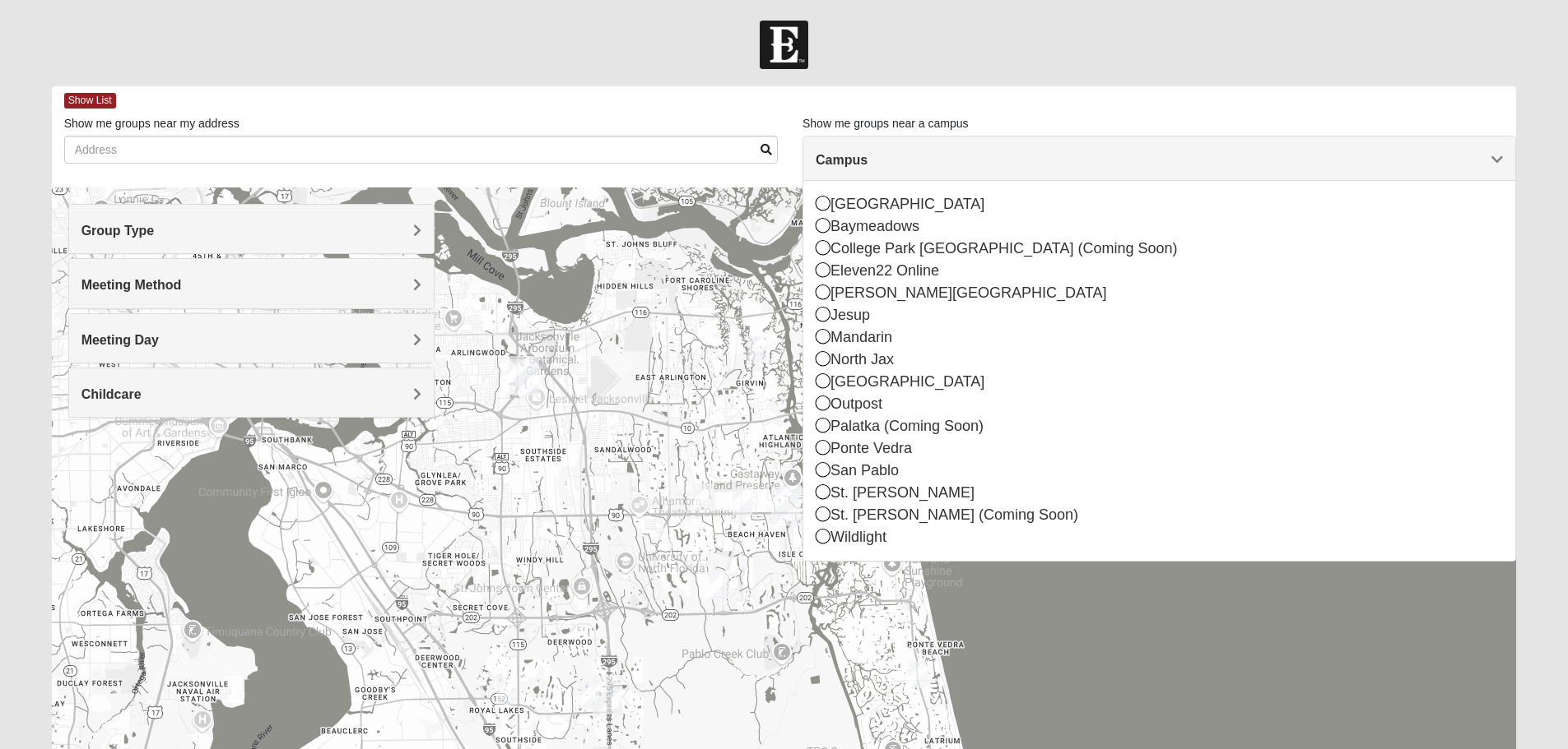
click at [986, 163] on h4 "Campus" at bounding box center [1158, 160] width 687 height 15
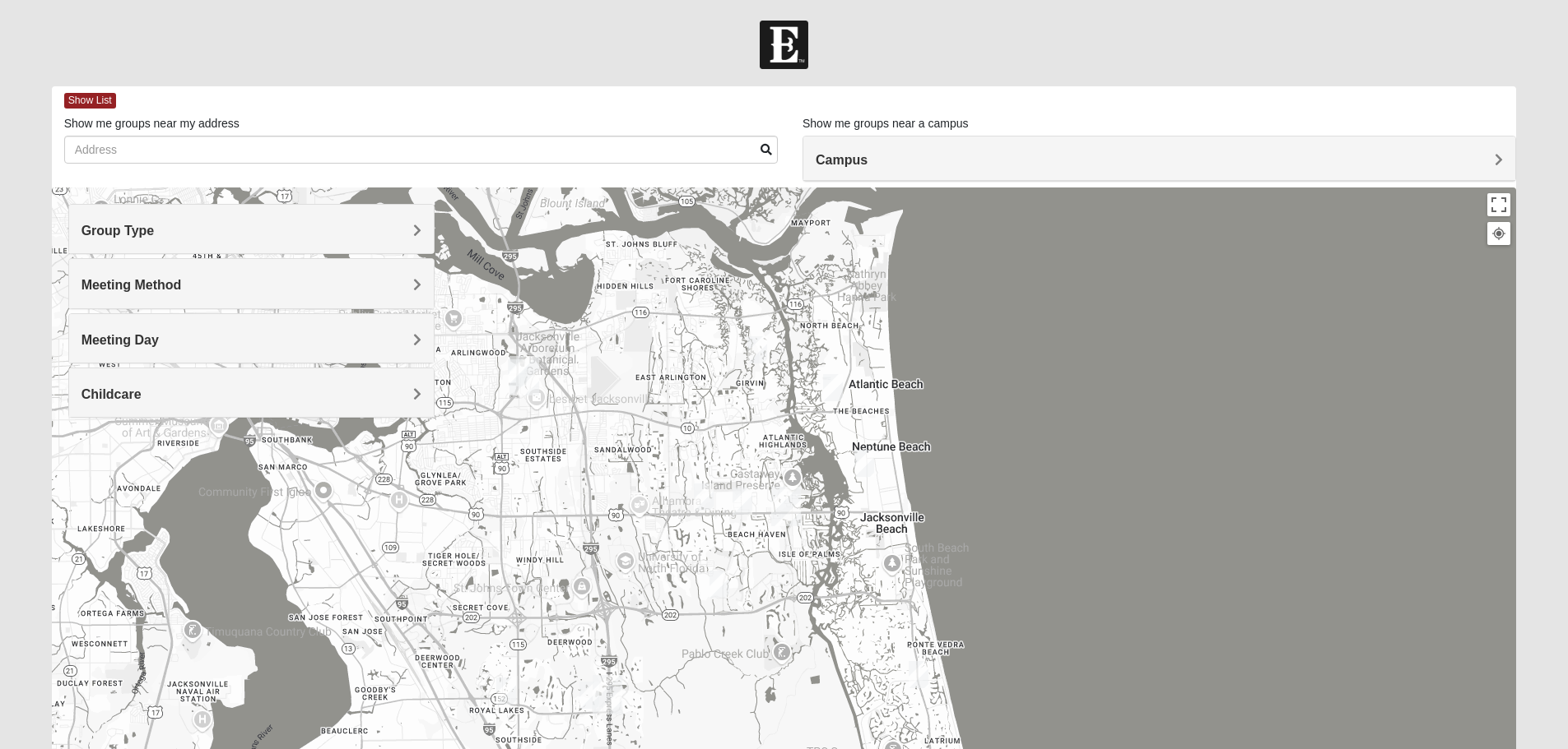
click at [737, 501] on img "Mens Brown 32224" at bounding box center [742, 501] width 20 height 27
click at [879, 394] on button "Close" at bounding box center [863, 406] width 39 height 39
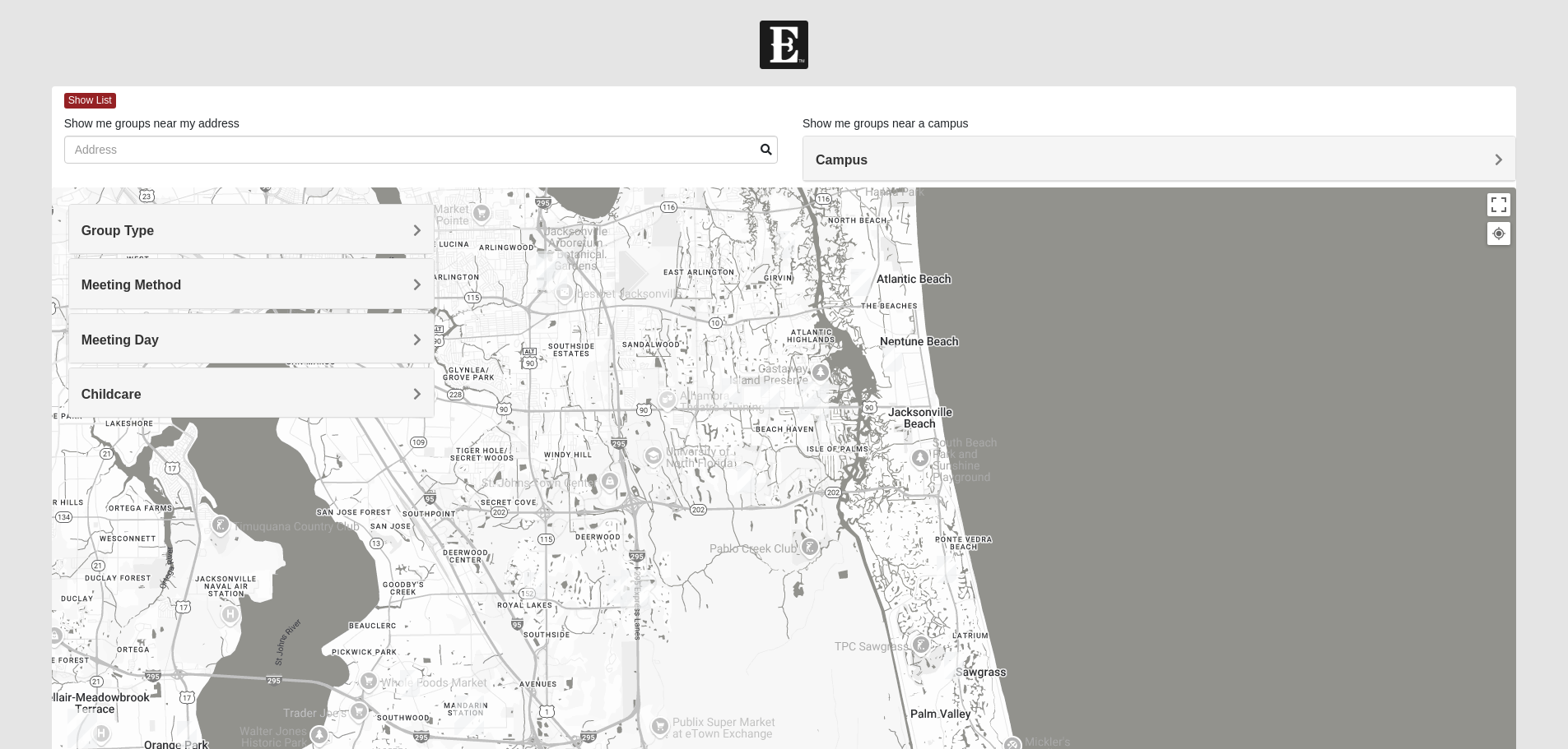
drag, startPoint x: 809, startPoint y: 655, endPoint x: 839, endPoint y: 542, distance: 116.9
click at [839, 542] on div at bounding box center [784, 517] width 1465 height 658
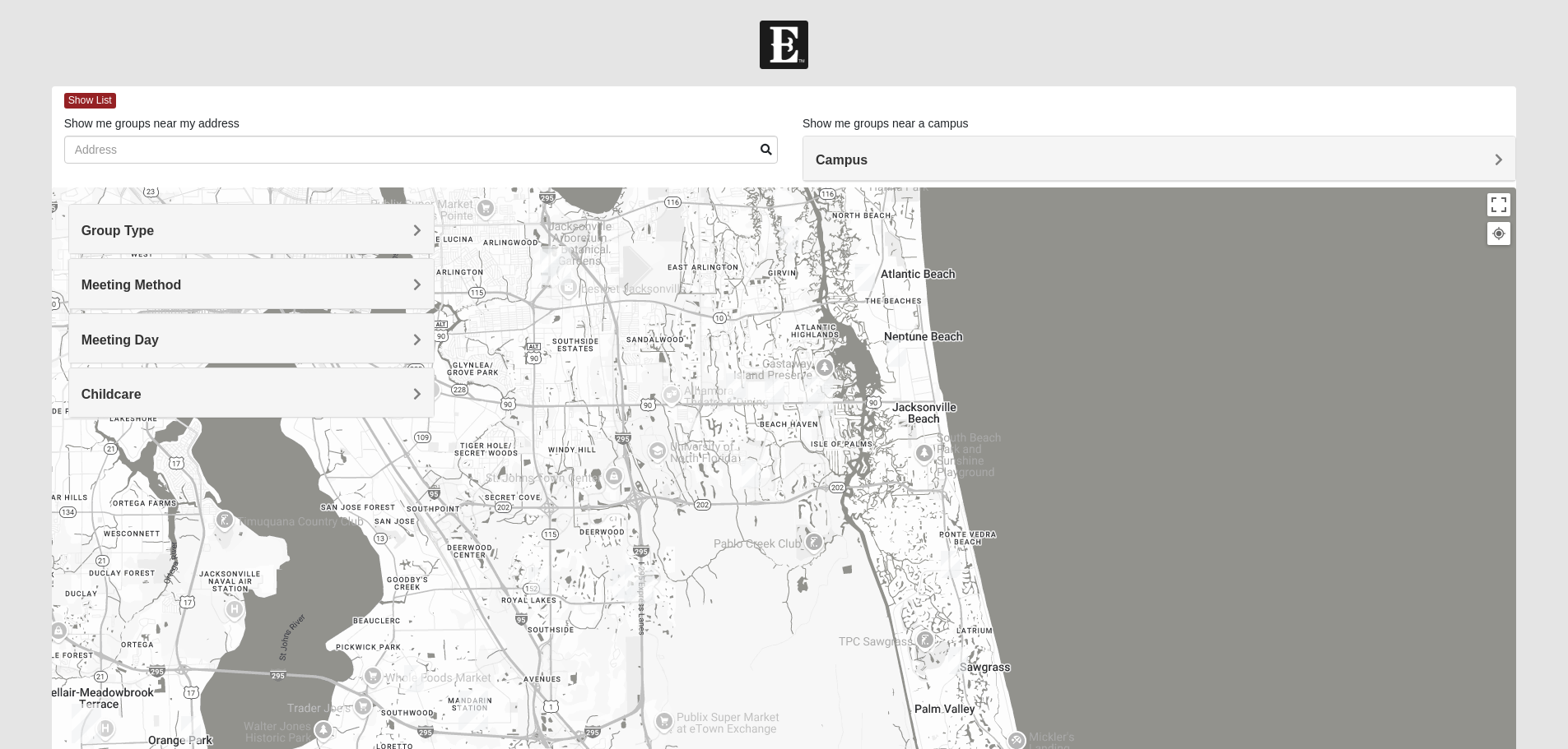
click at [743, 387] on img "Mens Hamilton 32250" at bounding box center [736, 387] width 20 height 27
click at [875, 277] on button "Close" at bounding box center [856, 292] width 39 height 39
click at [954, 560] on img "Mens Conway 32082" at bounding box center [950, 565] width 20 height 27
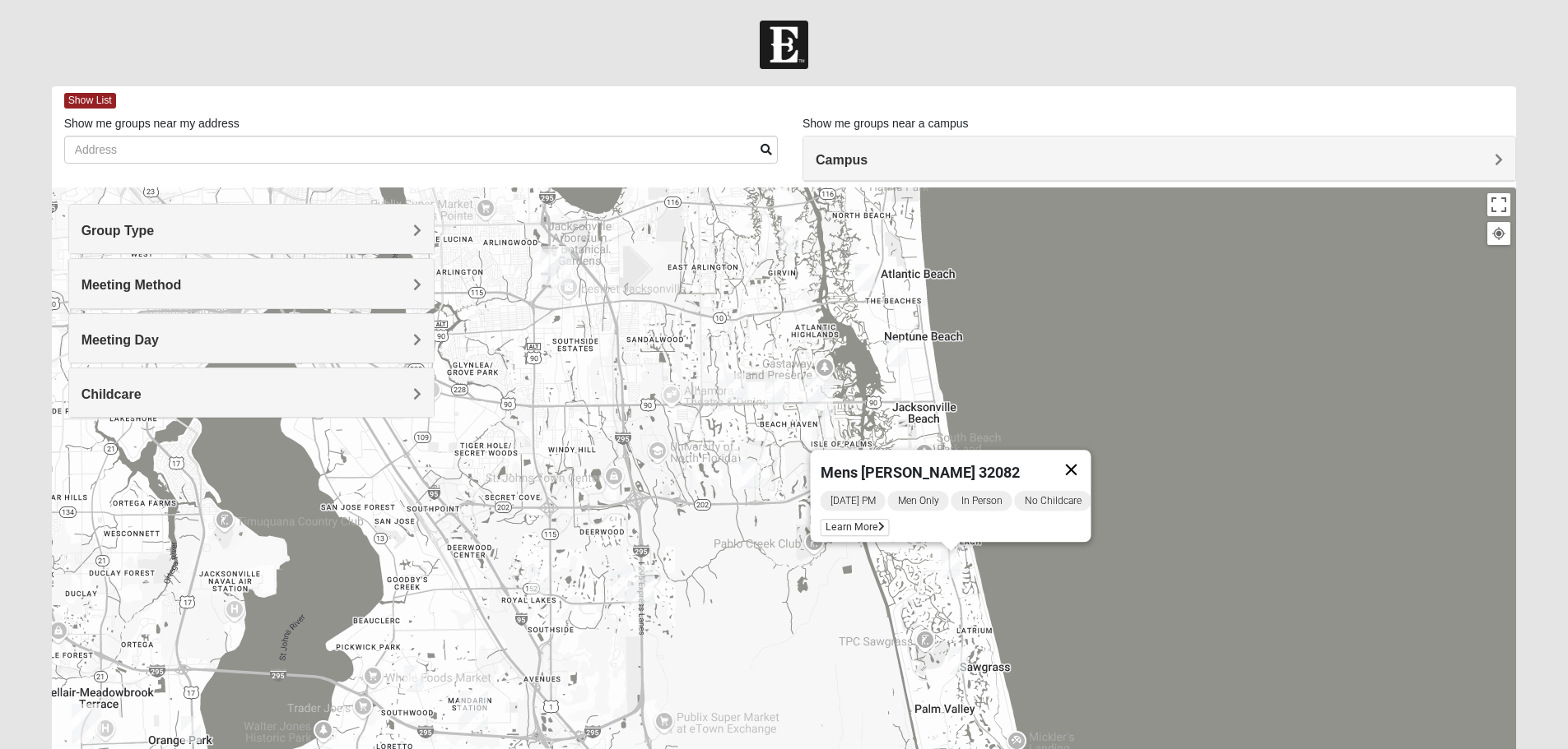
click at [1087, 460] on button "Close" at bounding box center [1071, 470] width 39 height 39
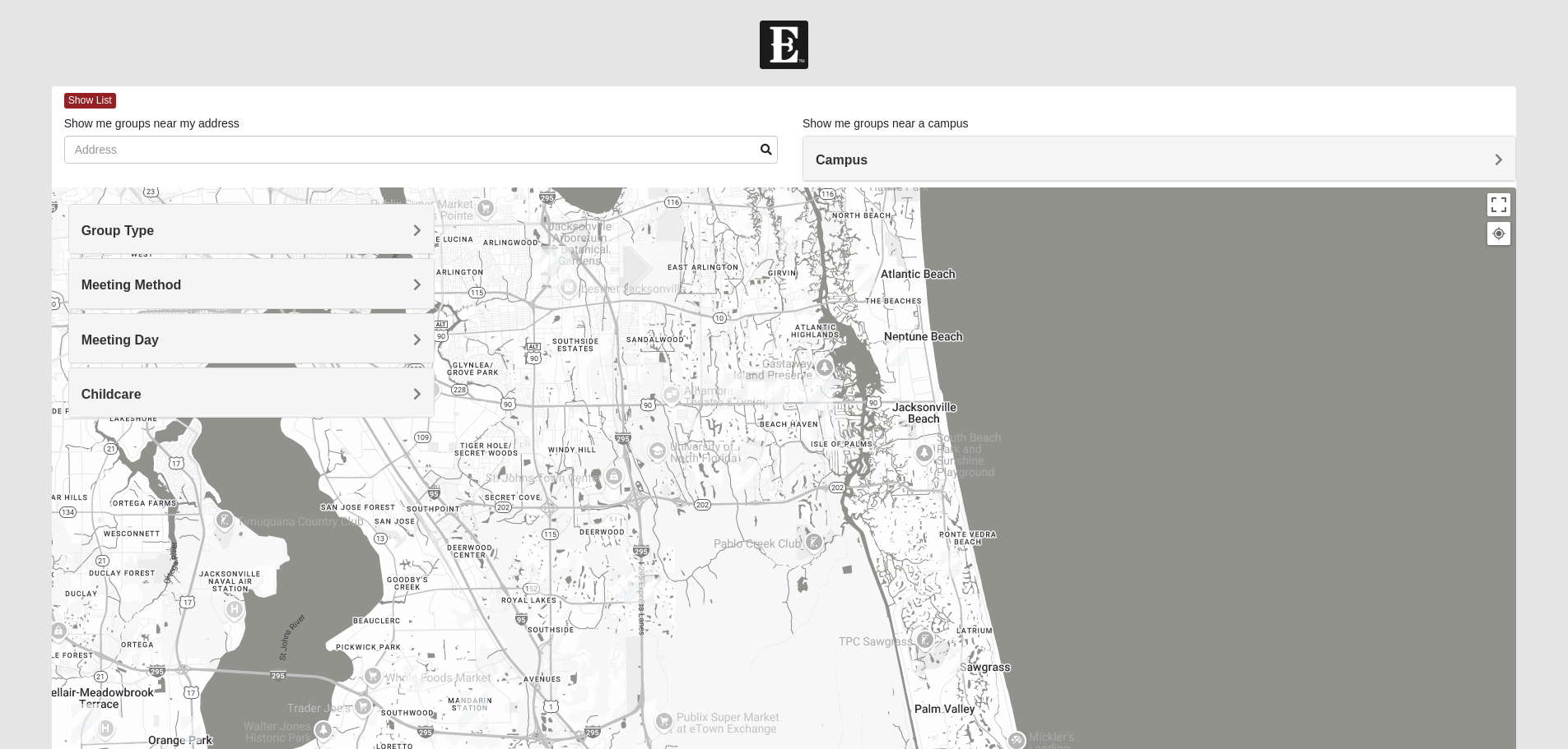
click at [750, 474] on img "Mens Howard/Glee 32224" at bounding box center [751, 475] width 20 height 27
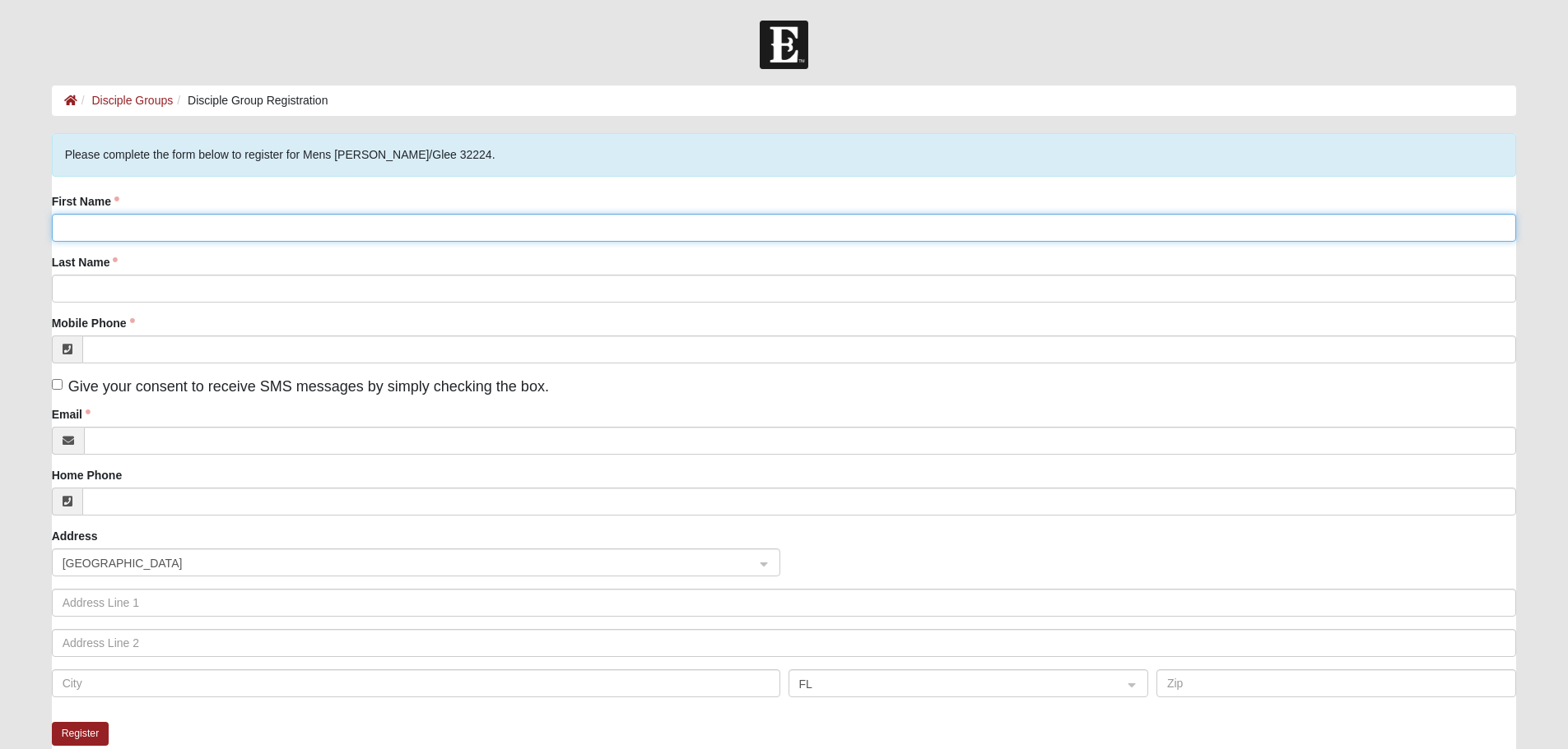
click at [333, 225] on input "First Name" at bounding box center [784, 228] width 1465 height 28
type input "Gerald"
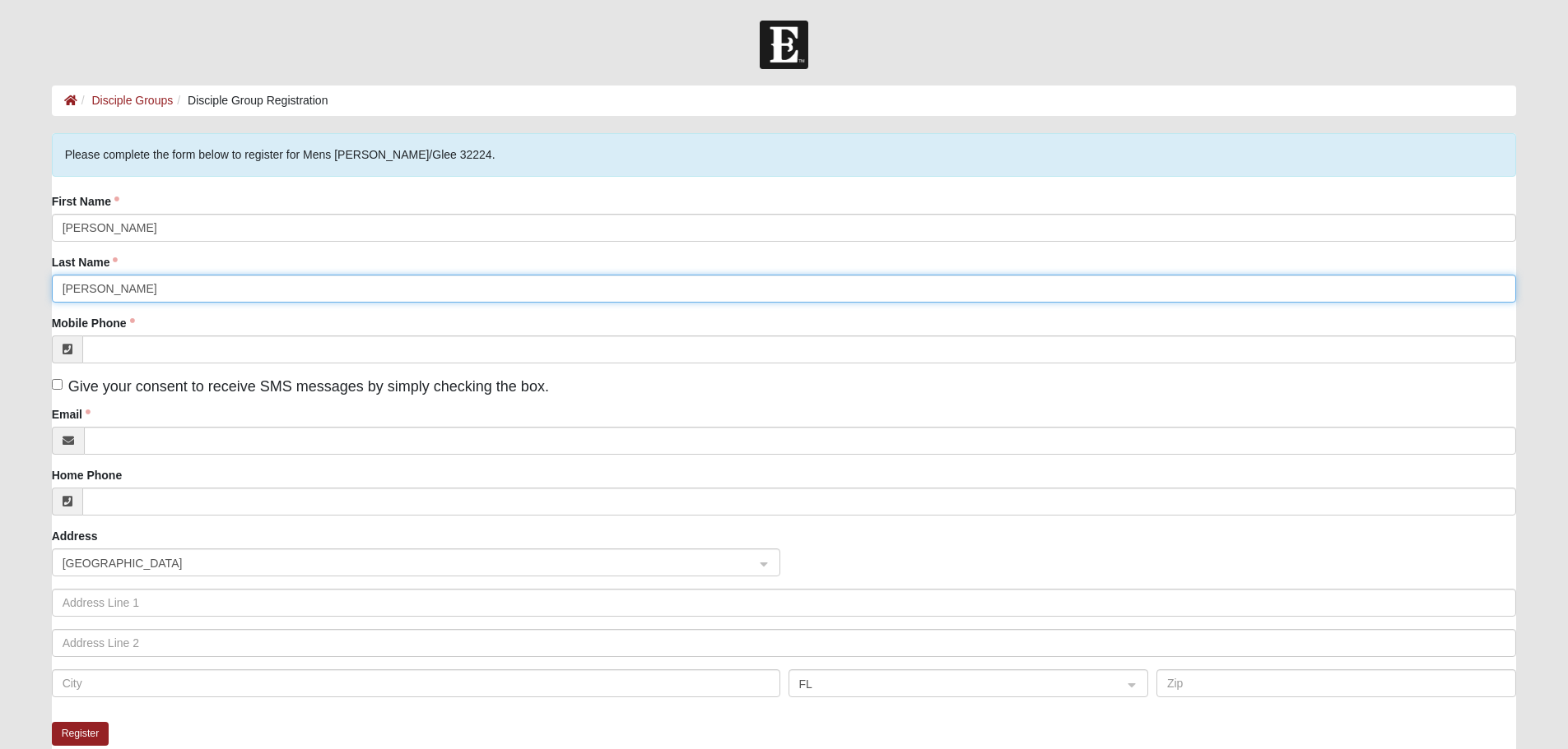
type input "Wyles"
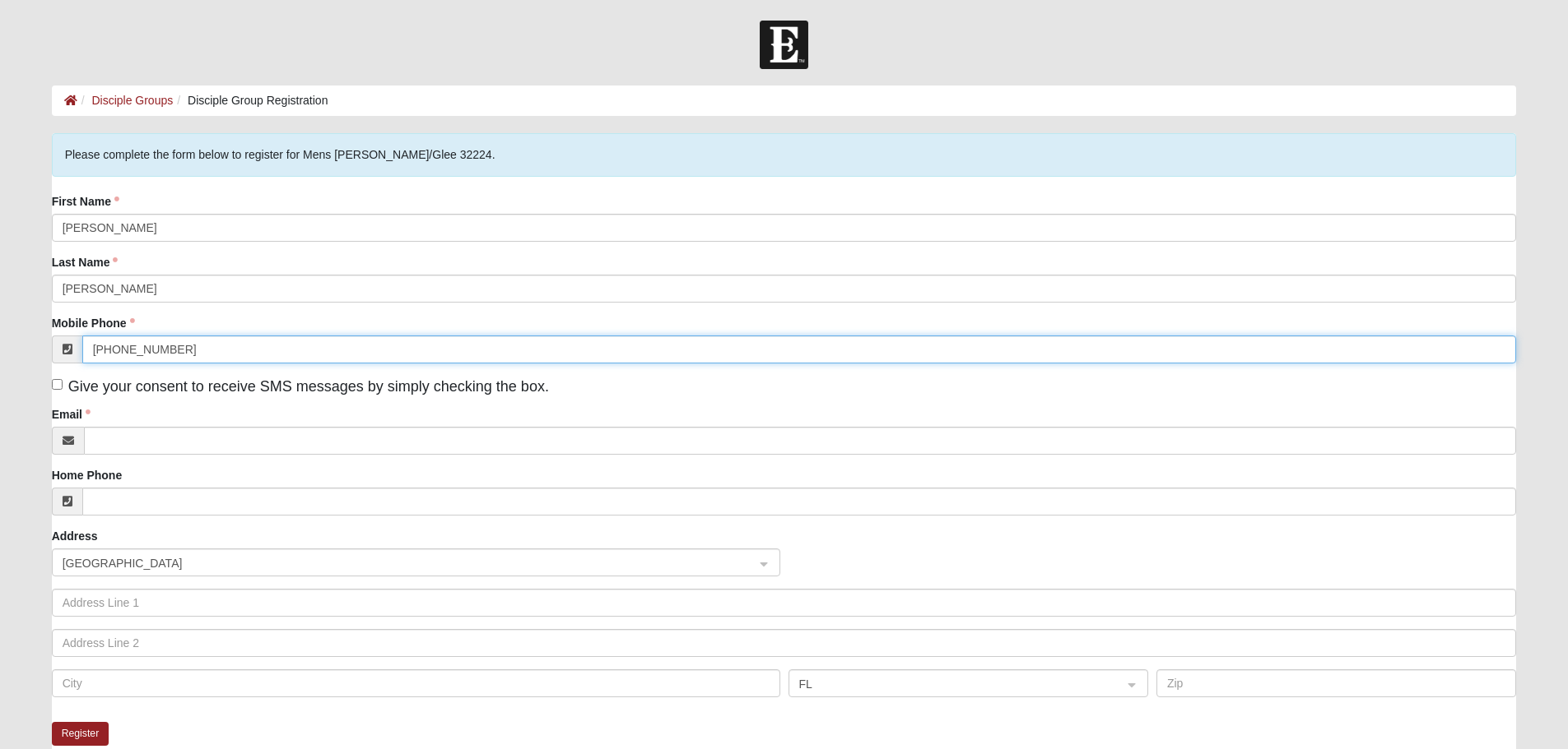
type input "(904) 994-6593"
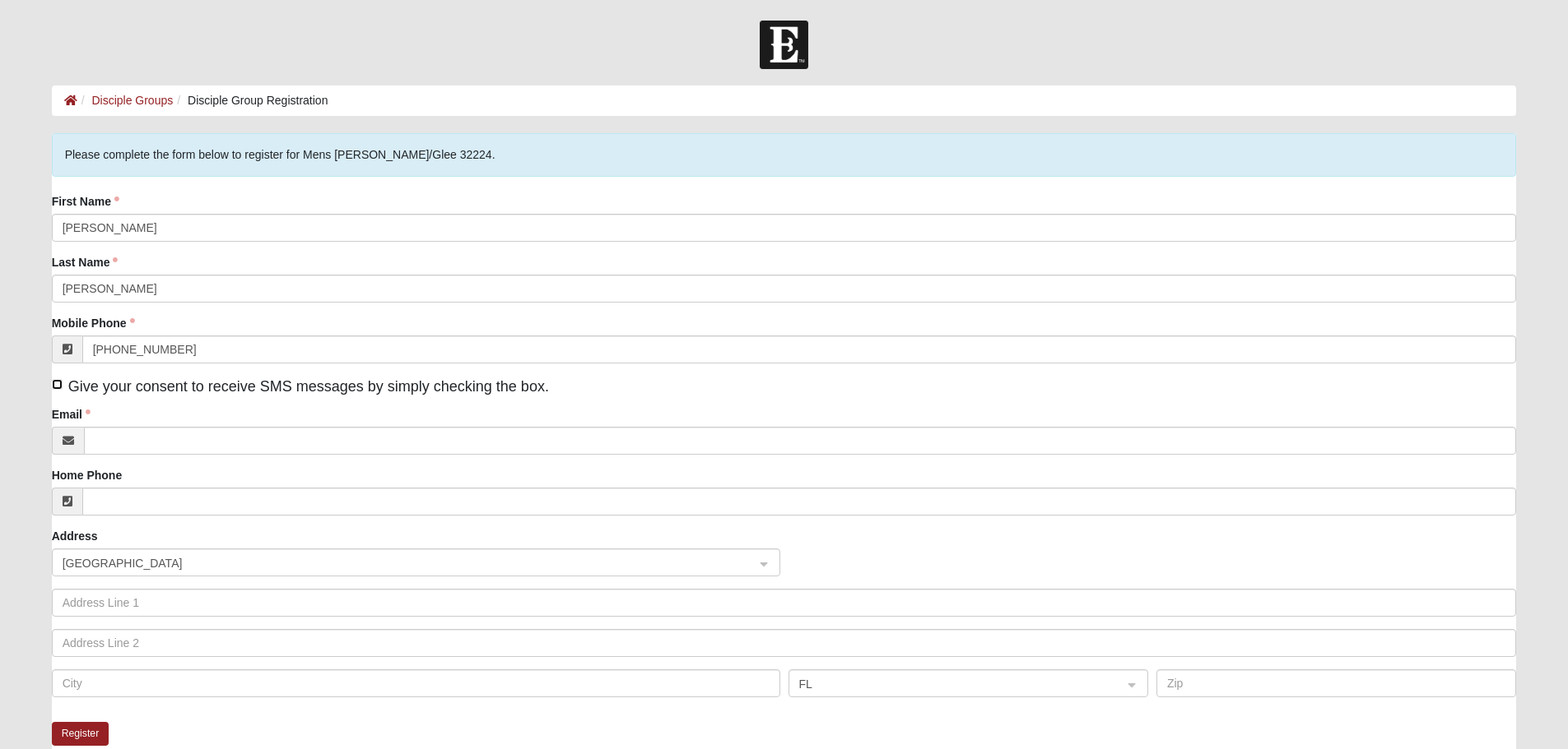
click at [56, 389] on input "Give your consent to receive SMS messages by simply checking the box." at bounding box center [57, 384] width 10 height 10
checkbox input "true"
click at [157, 439] on input "Email" at bounding box center [800, 440] width 1433 height 28
type input "gwyles2@gmail.com"
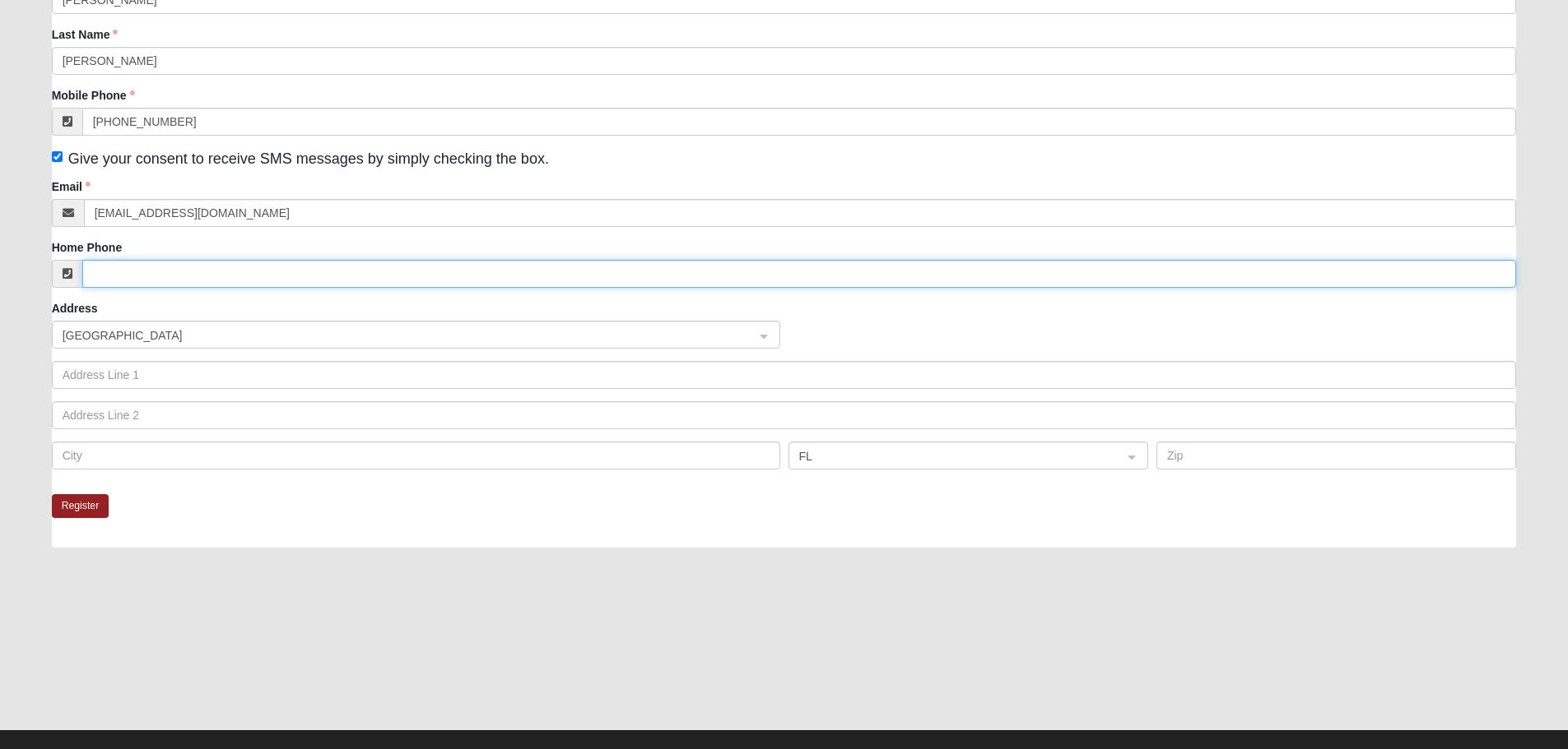
scroll to position [251, 0]
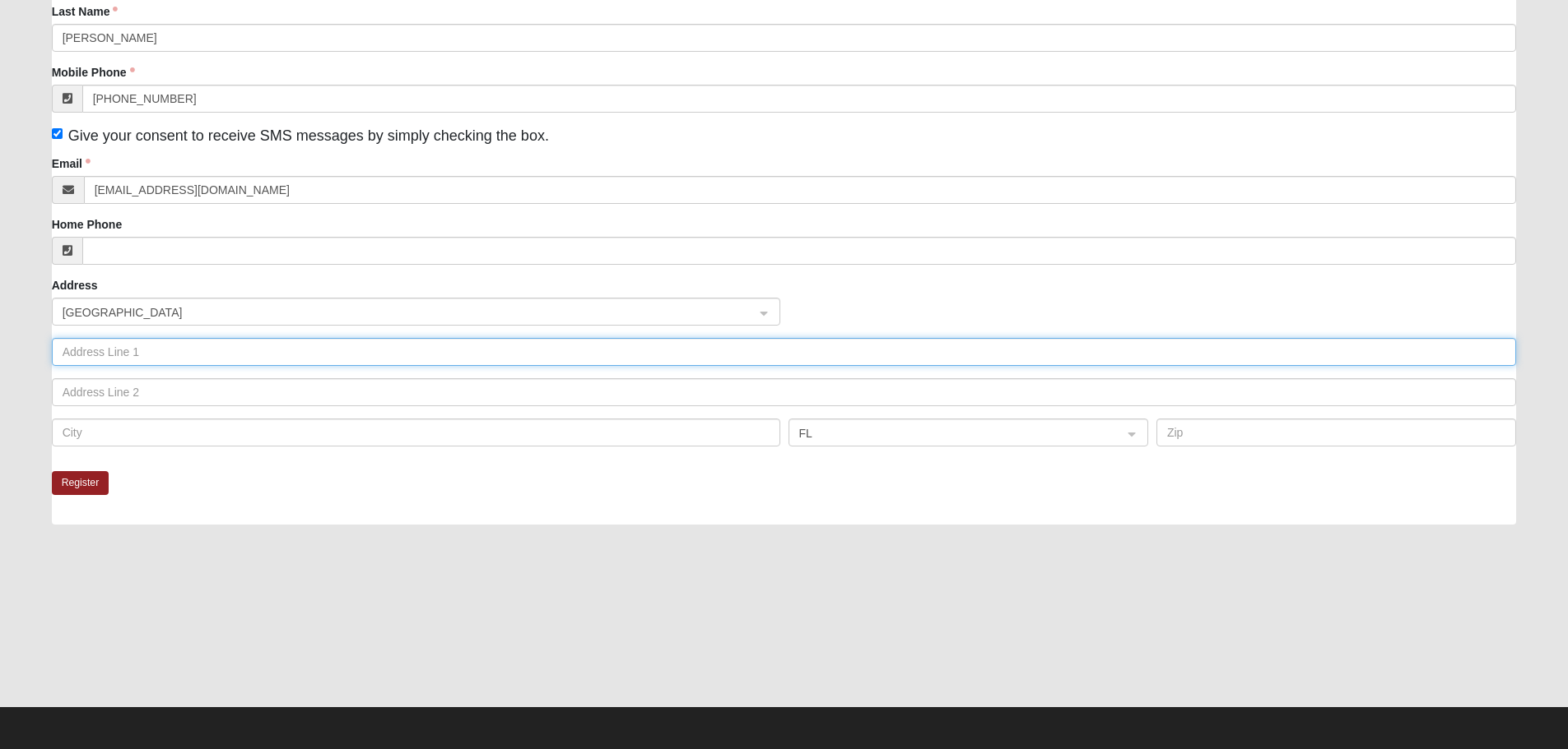
click at [235, 354] on input "text" at bounding box center [784, 351] width 1465 height 28
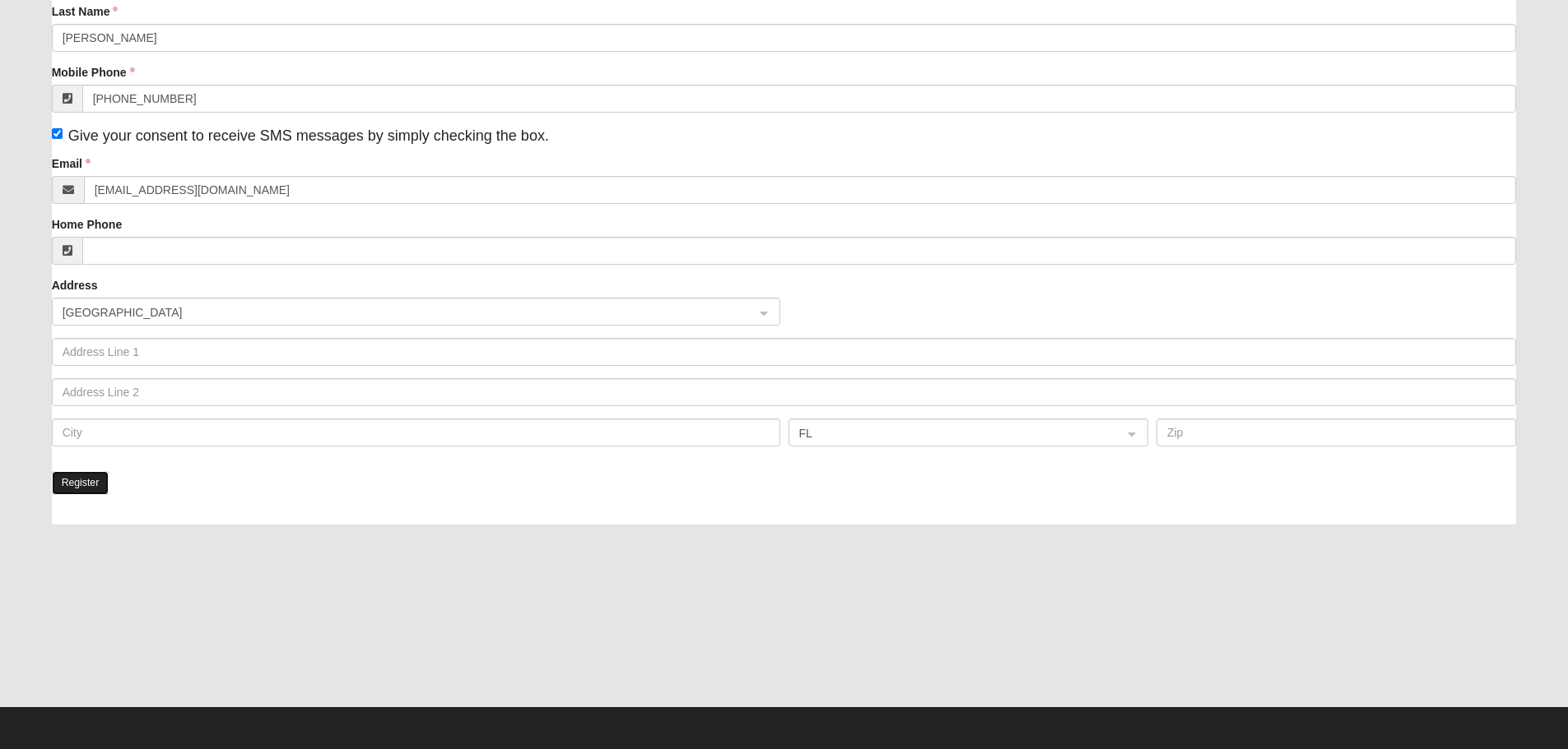
click at [85, 485] on button "Register" at bounding box center [80, 483] width 57 height 24
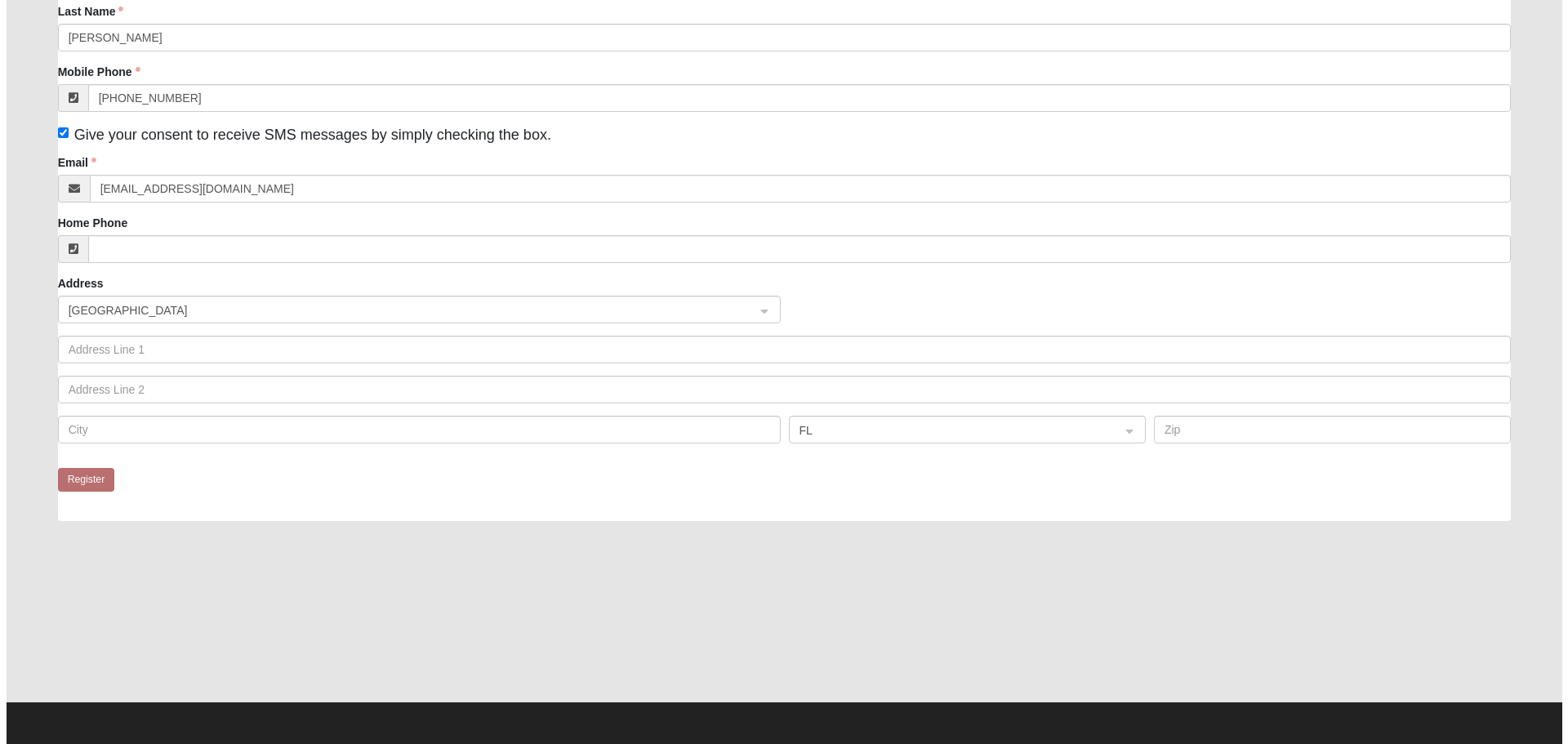
scroll to position [0, 0]
